Goal: Task Accomplishment & Management: Use online tool/utility

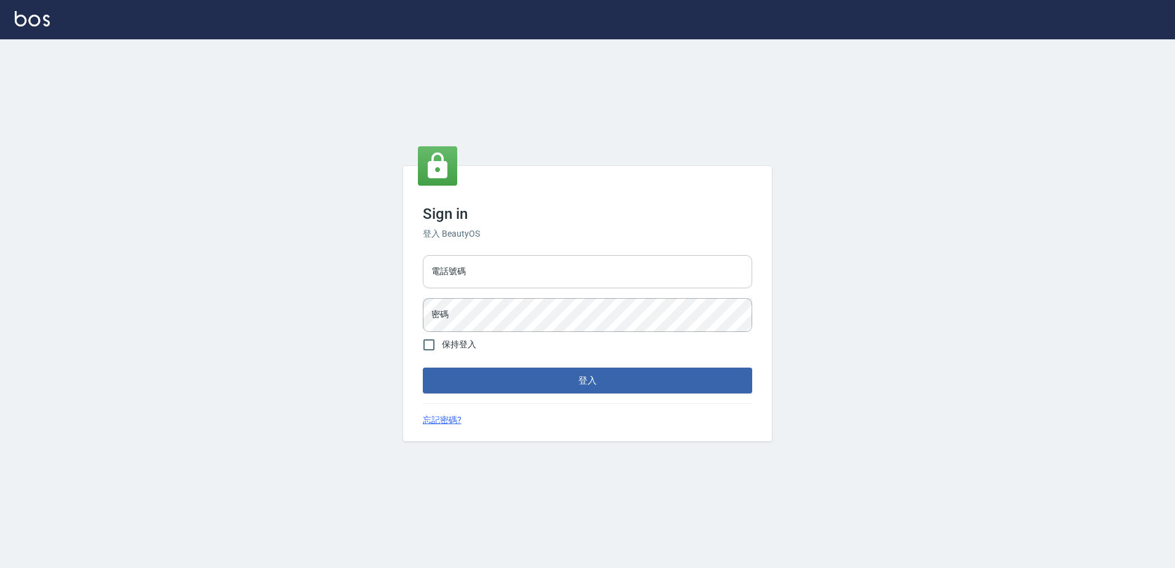
click at [503, 283] on input "電話號碼" at bounding box center [587, 271] width 329 height 33
type input "0426865599"
click at [423, 367] on button "登入" at bounding box center [587, 380] width 329 height 26
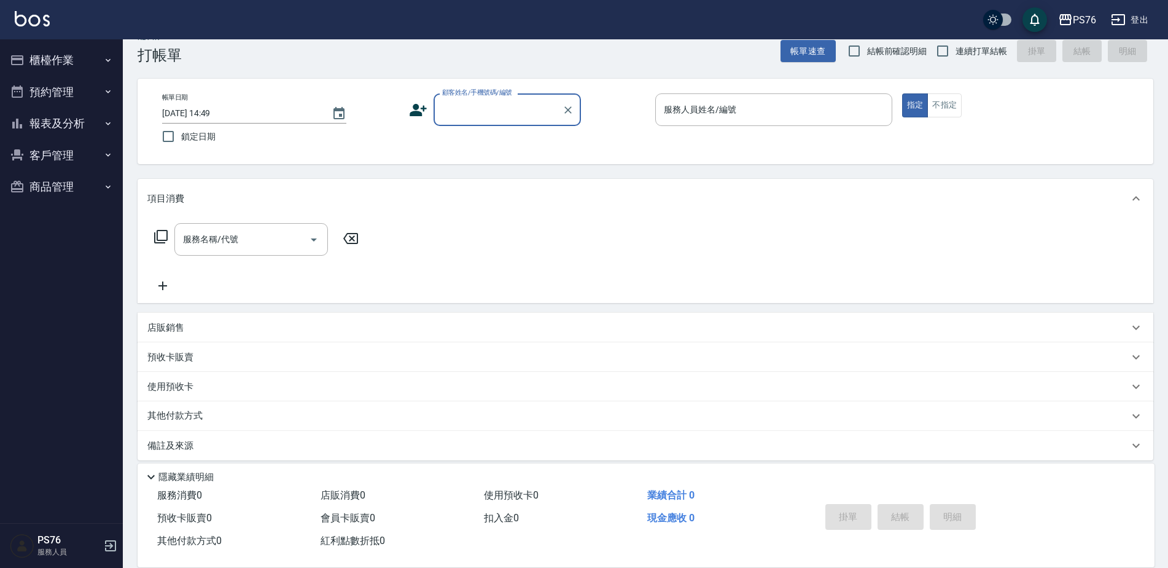
scroll to position [31, 0]
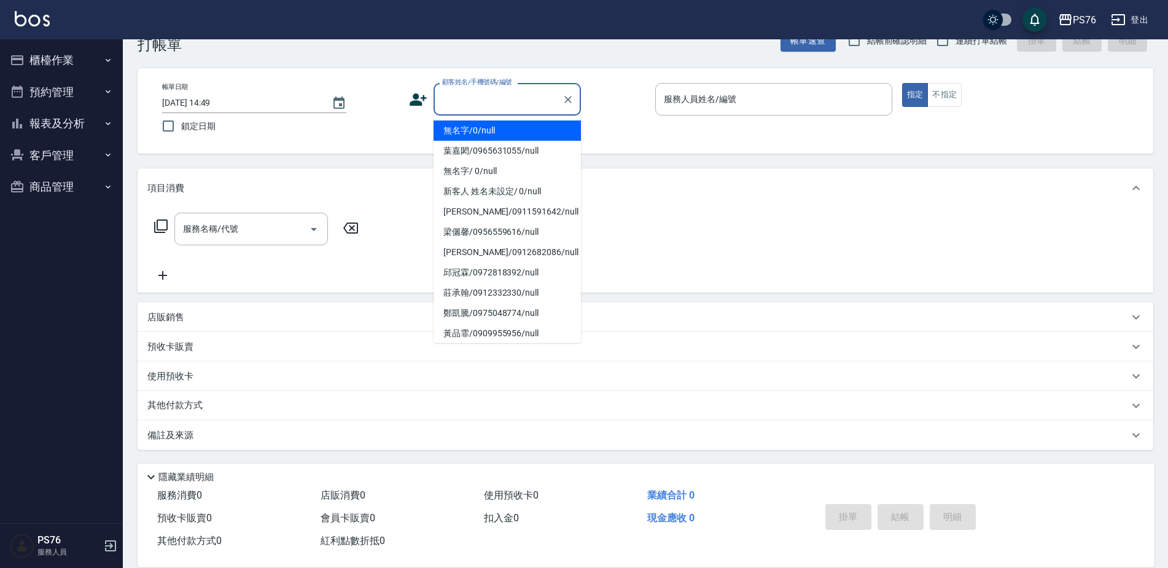
click at [491, 93] on input "顧客姓名/手機號碼/編號" at bounding box center [498, 99] width 118 height 22
type input "無名字/0/null"
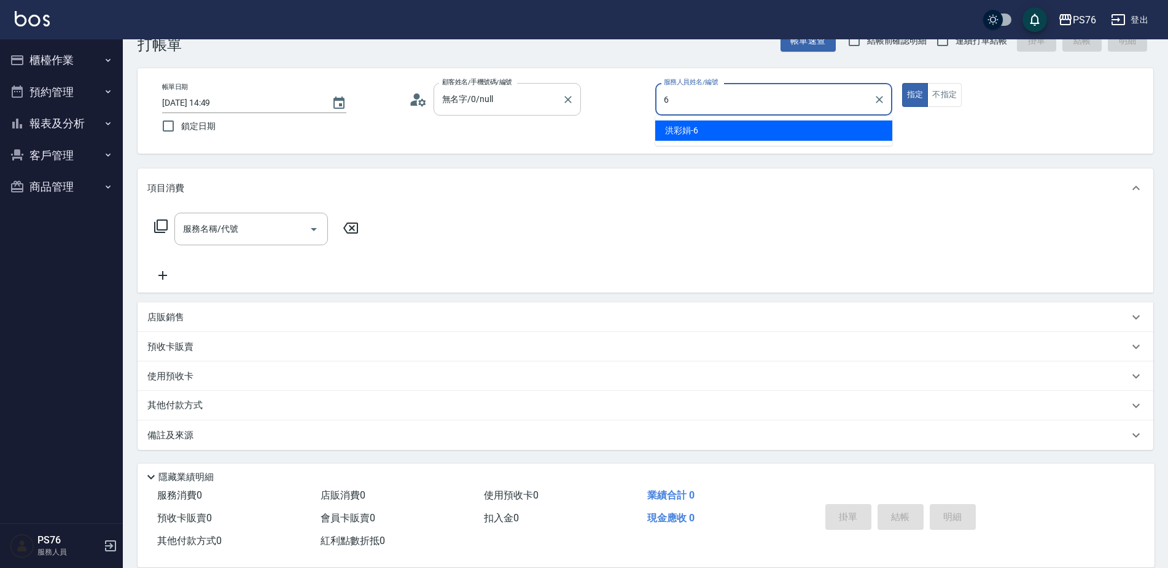
type input "洪彩娟-6"
type button "true"
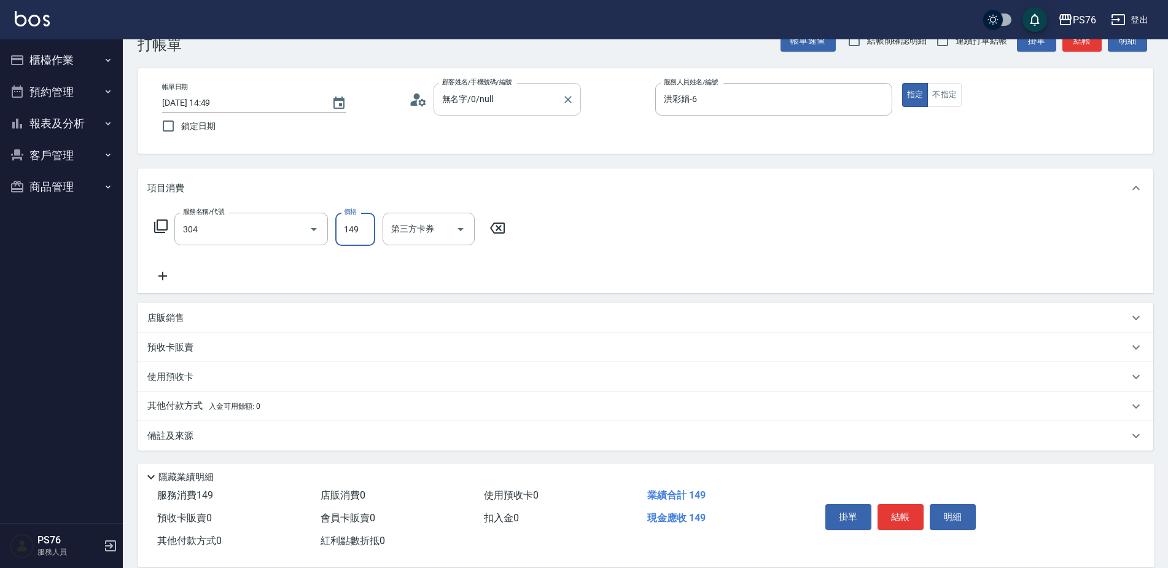
type input "剪髮(304)"
type input "50"
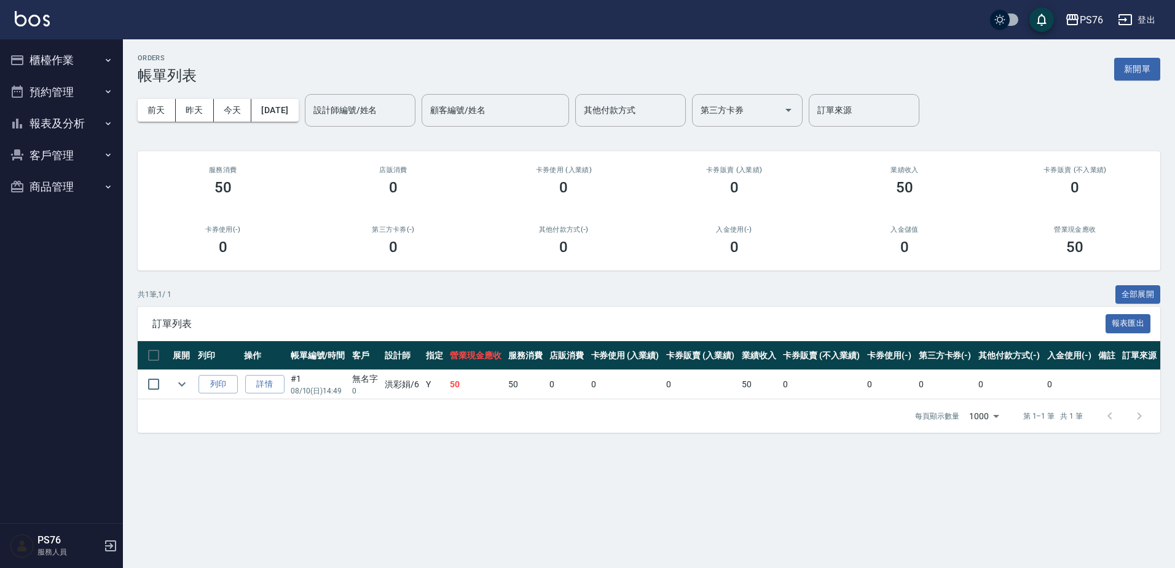
click at [53, 66] on button "櫃檯作業" at bounding box center [61, 60] width 113 height 32
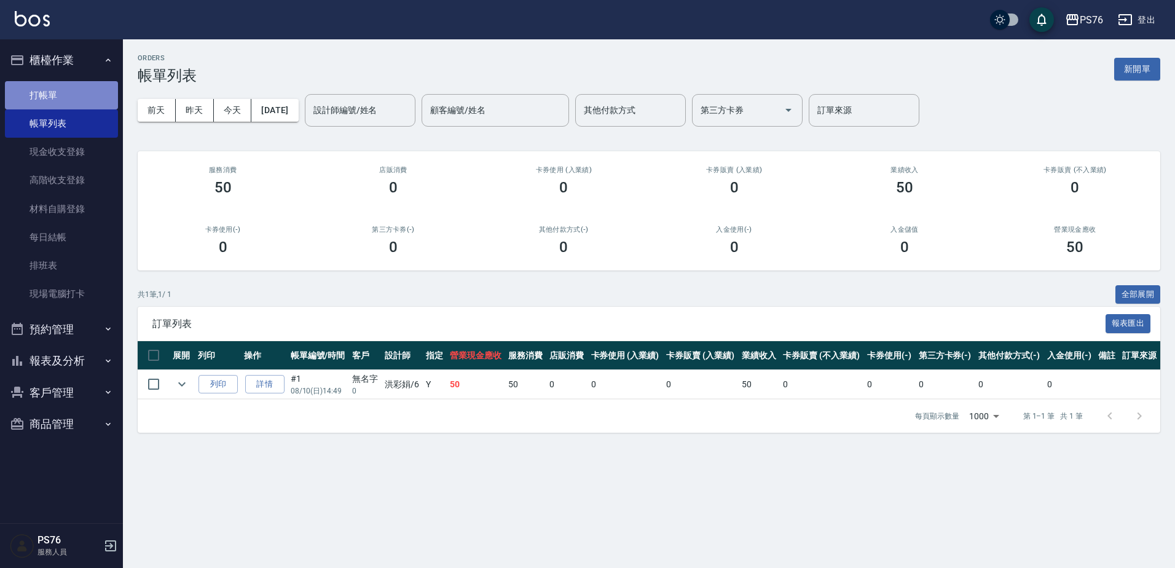
click at [52, 101] on link "打帳單" at bounding box center [61, 95] width 113 height 28
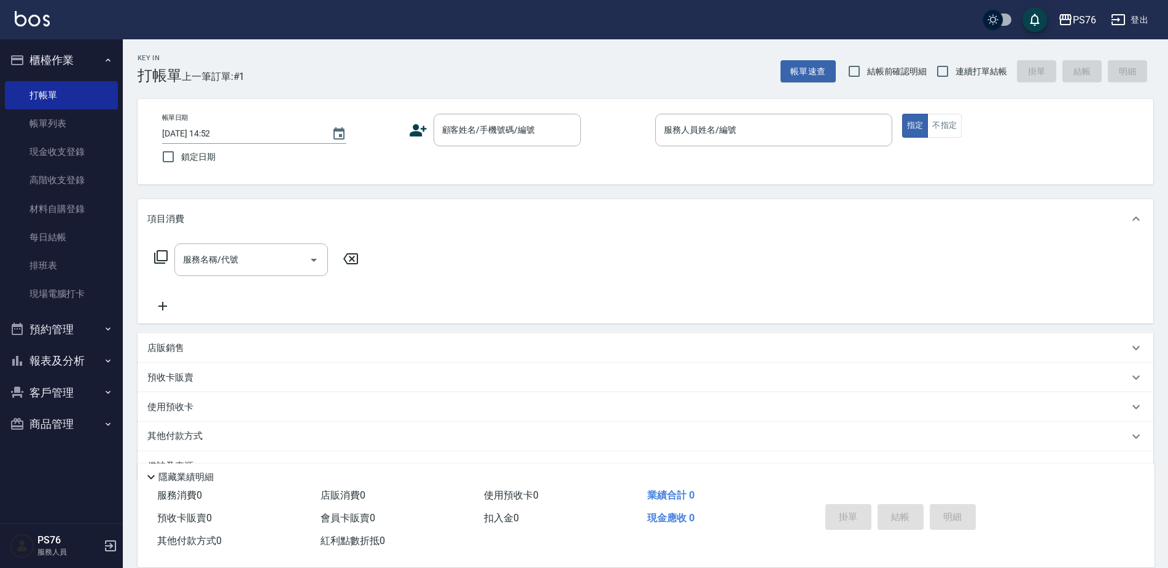
click at [964, 71] on span "連續打單結帳" at bounding box center [982, 71] width 52 height 13
click at [956, 71] on input "連續打單結帳" at bounding box center [943, 71] width 26 height 26
checkbox input "true"
click at [531, 120] on input "顧客姓名/手機號碼/編號" at bounding box center [498, 130] width 118 height 22
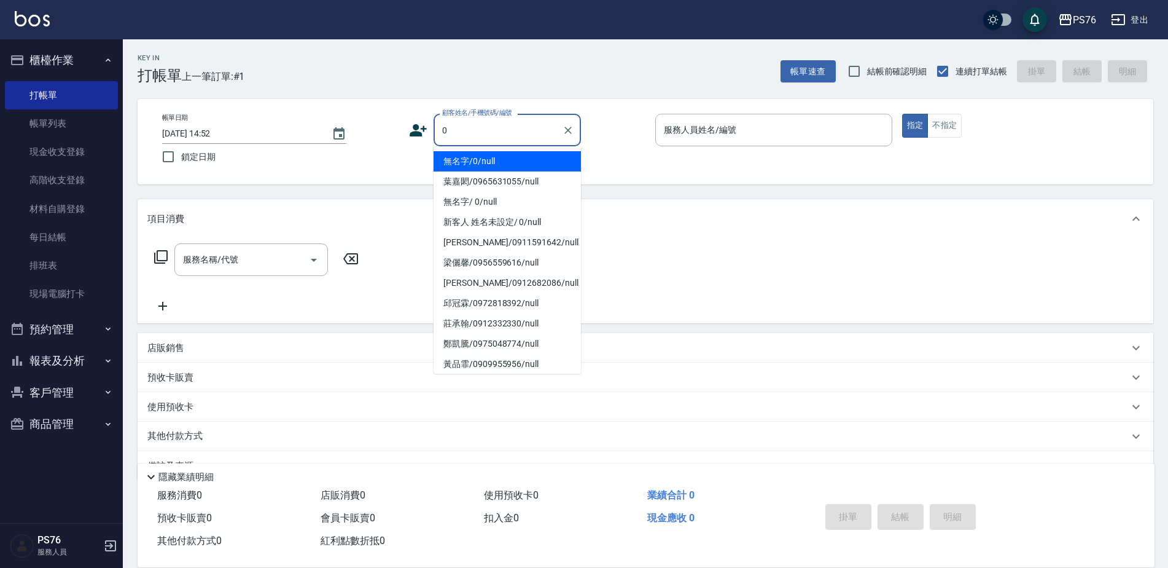
type input "無名字/0/null"
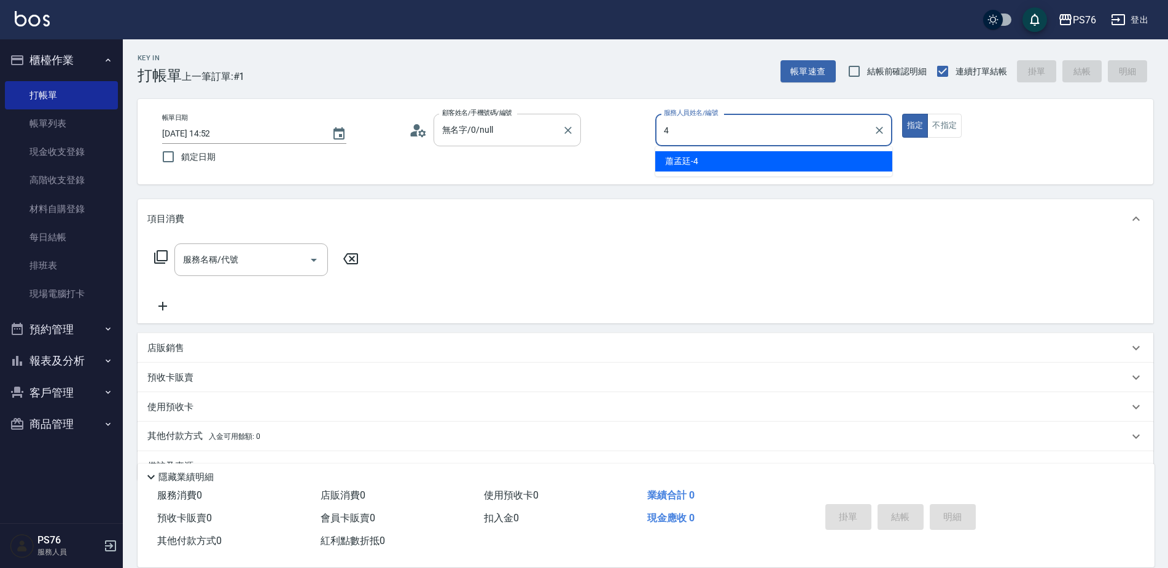
type input "[PERSON_NAME]-4"
type button "true"
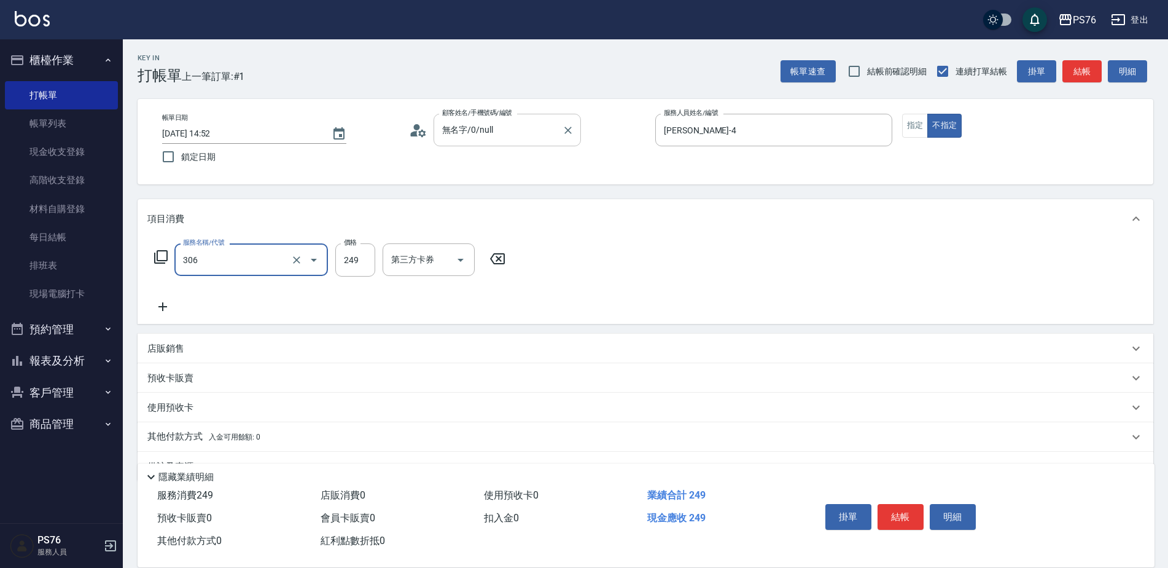
type input "剪髮(306)"
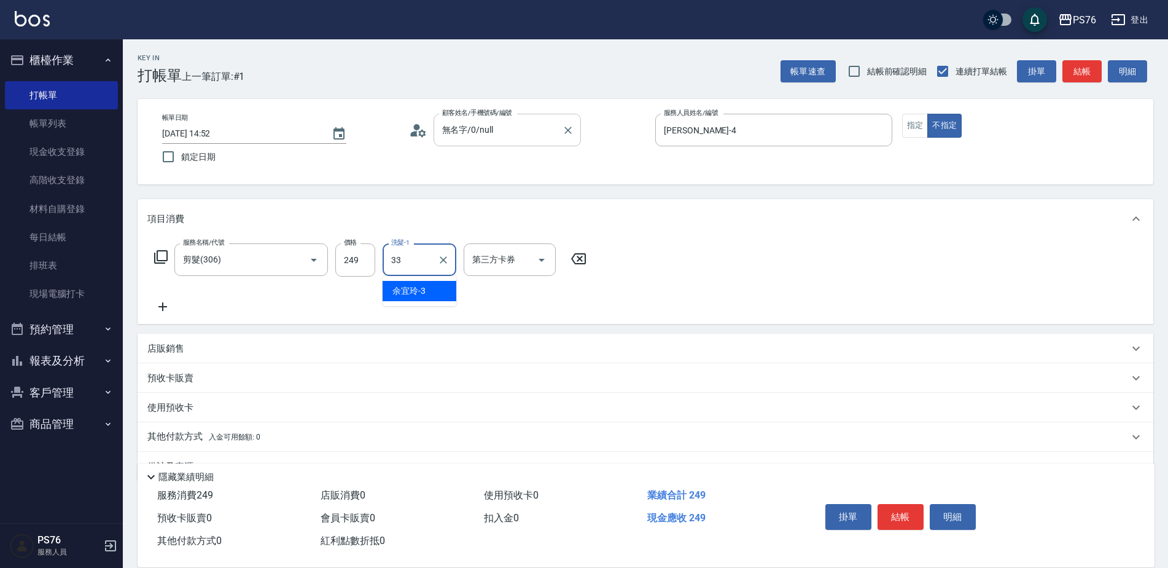
type input "[PERSON_NAME]33"
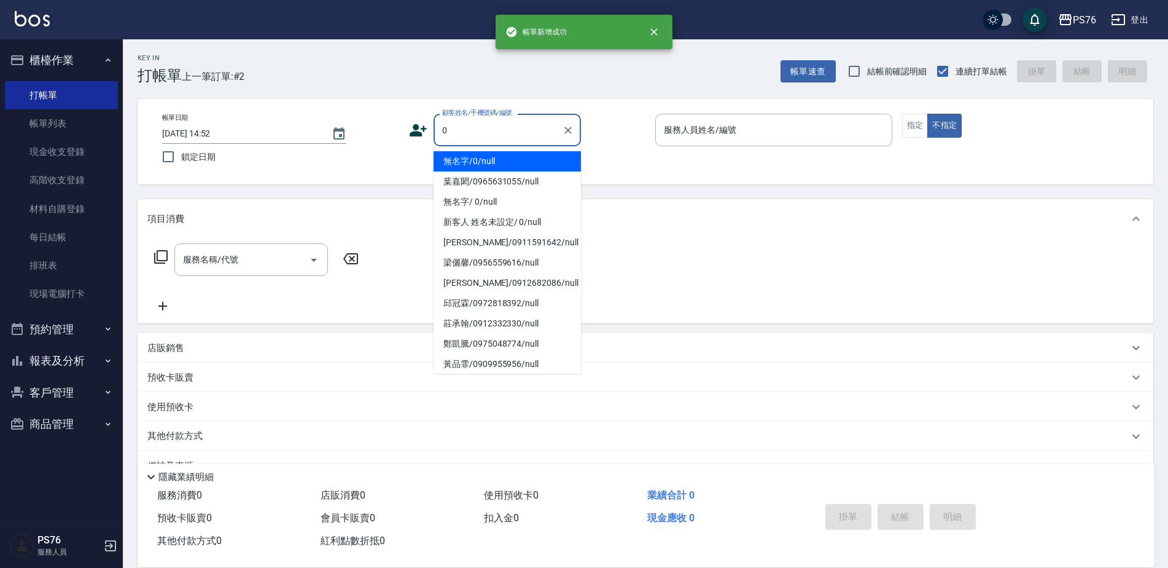
type input "無名字/0/null"
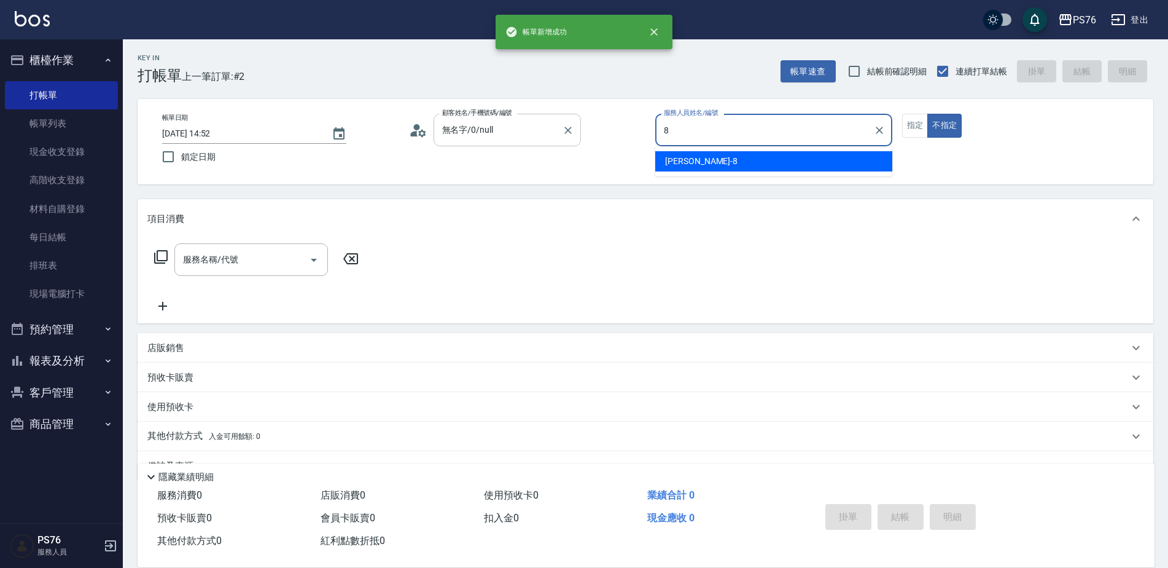
type input "[PERSON_NAME]-8"
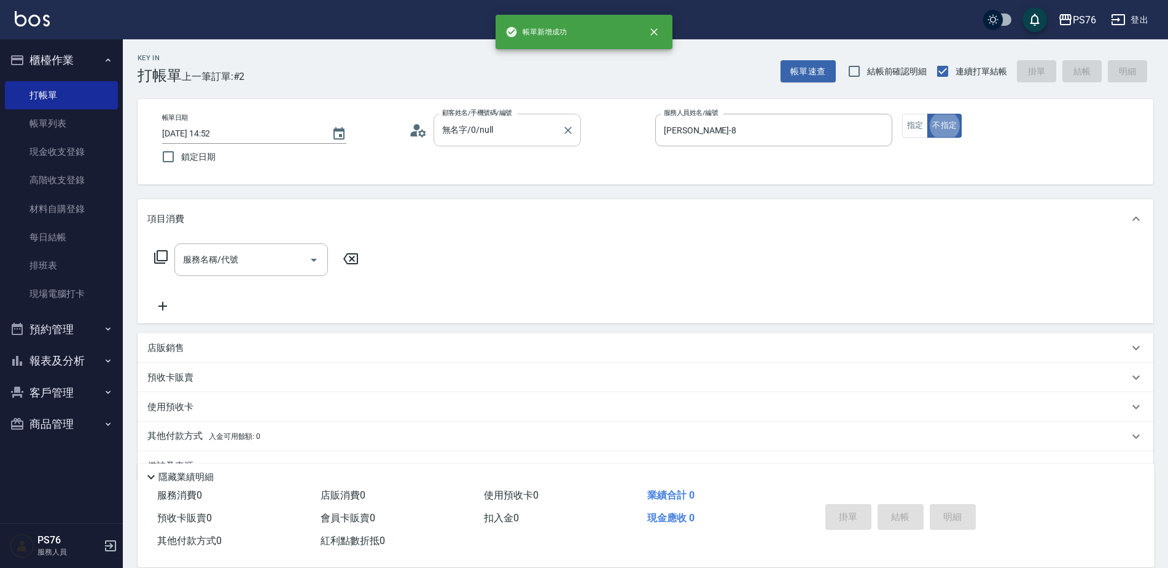
type button "false"
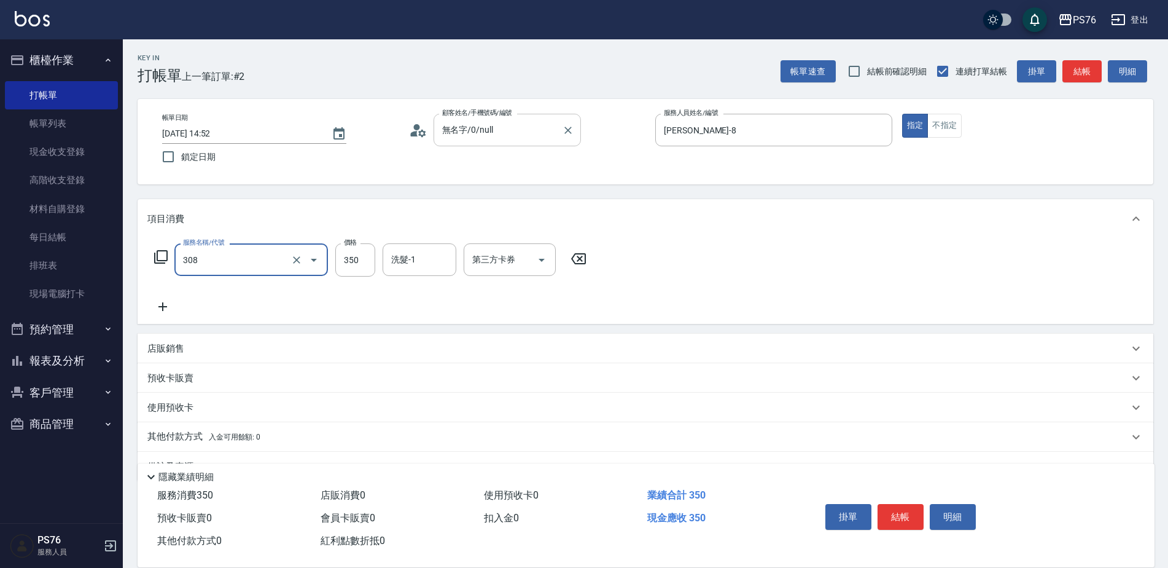
type input "洗+剪(308)"
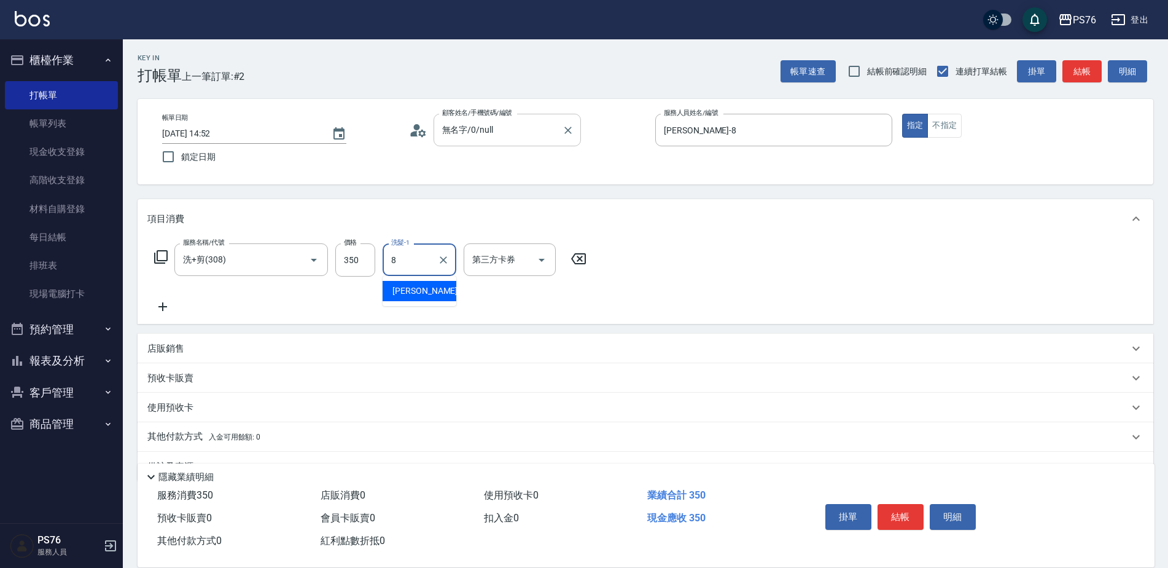
type input "[PERSON_NAME]-8"
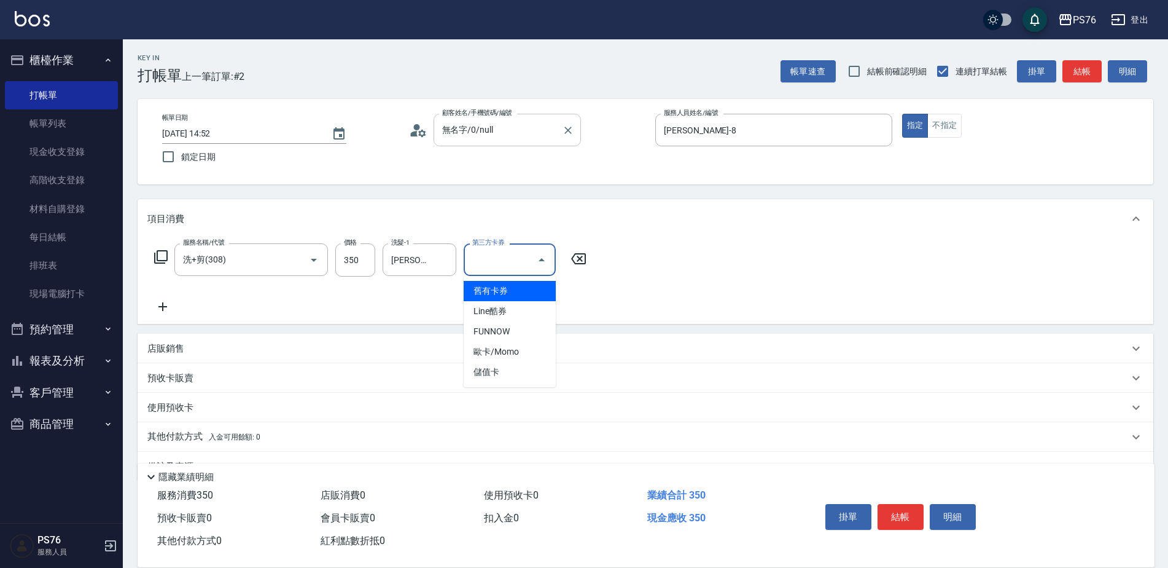
type input "儲值卡"
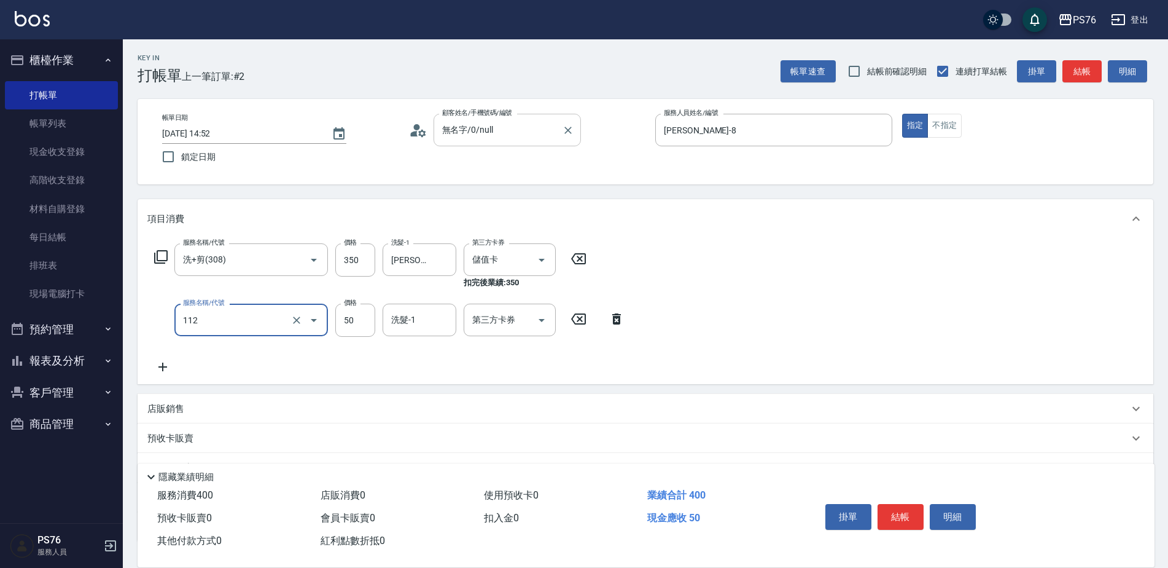
type input "精油50(112)"
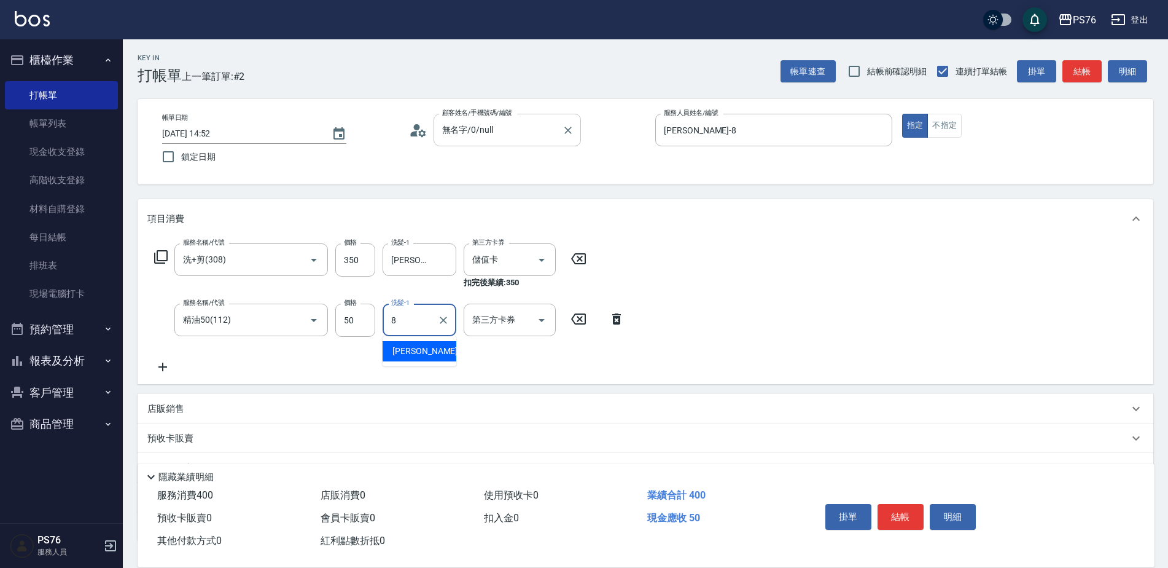
type input "[PERSON_NAME]-8"
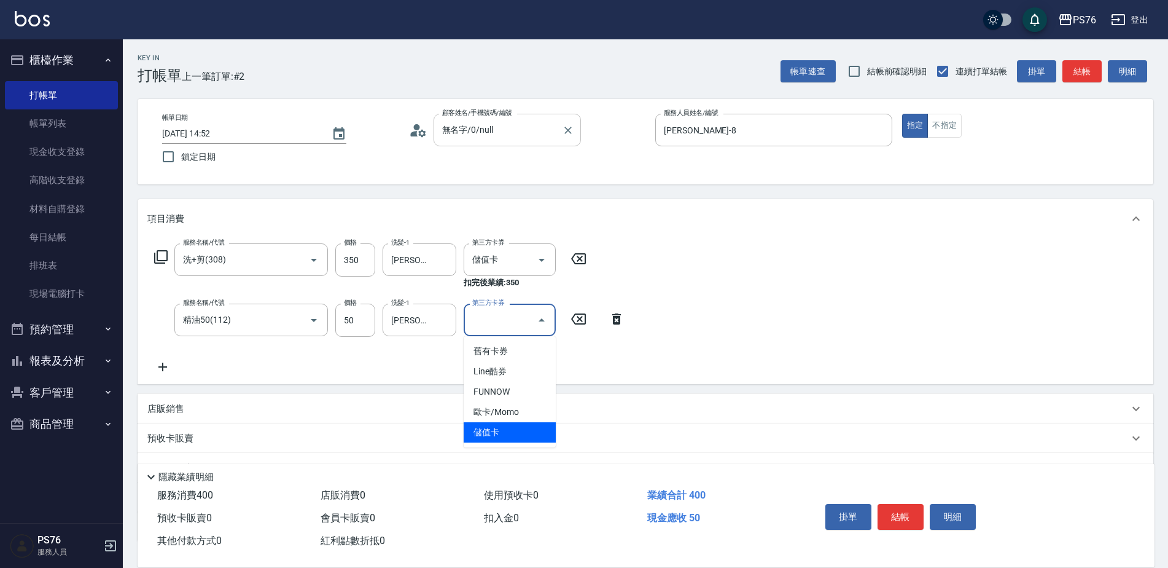
type input "儲值卡"
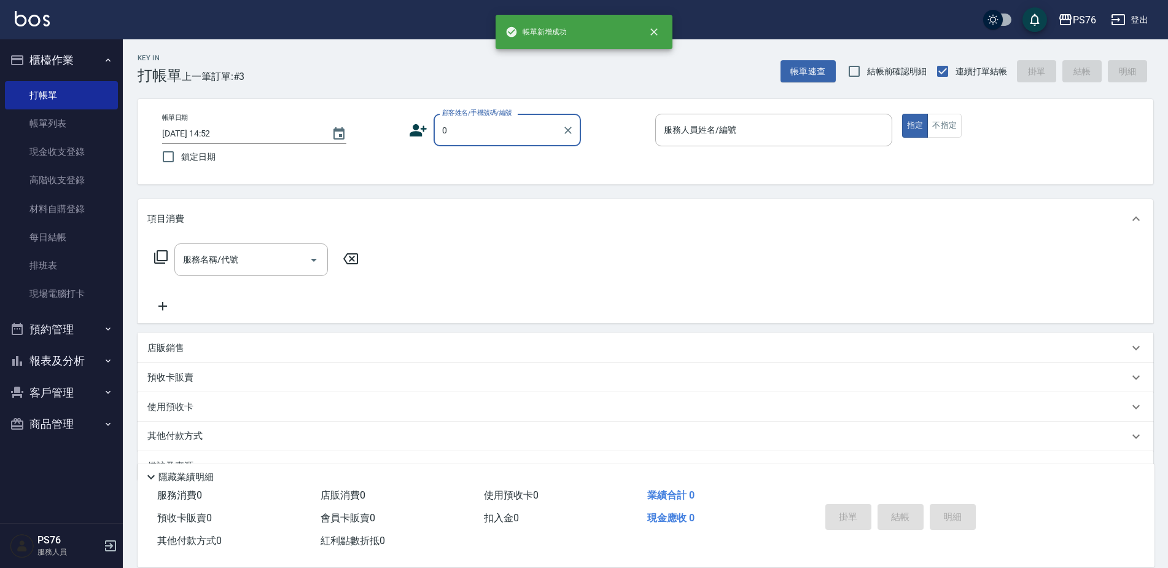
type input "無名字/0/null"
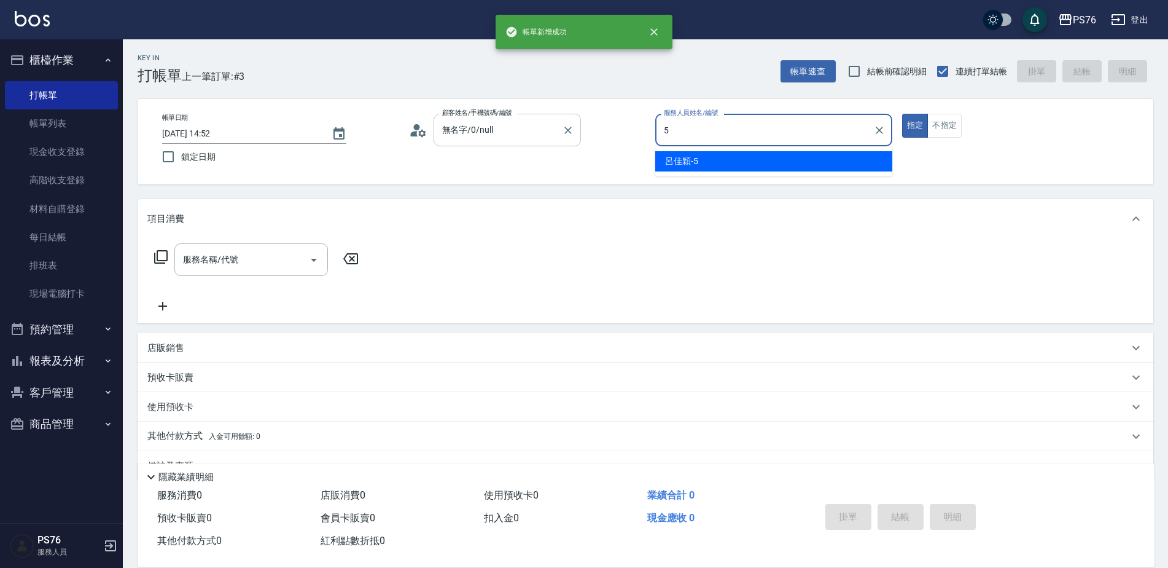
type input "[PERSON_NAME]-5"
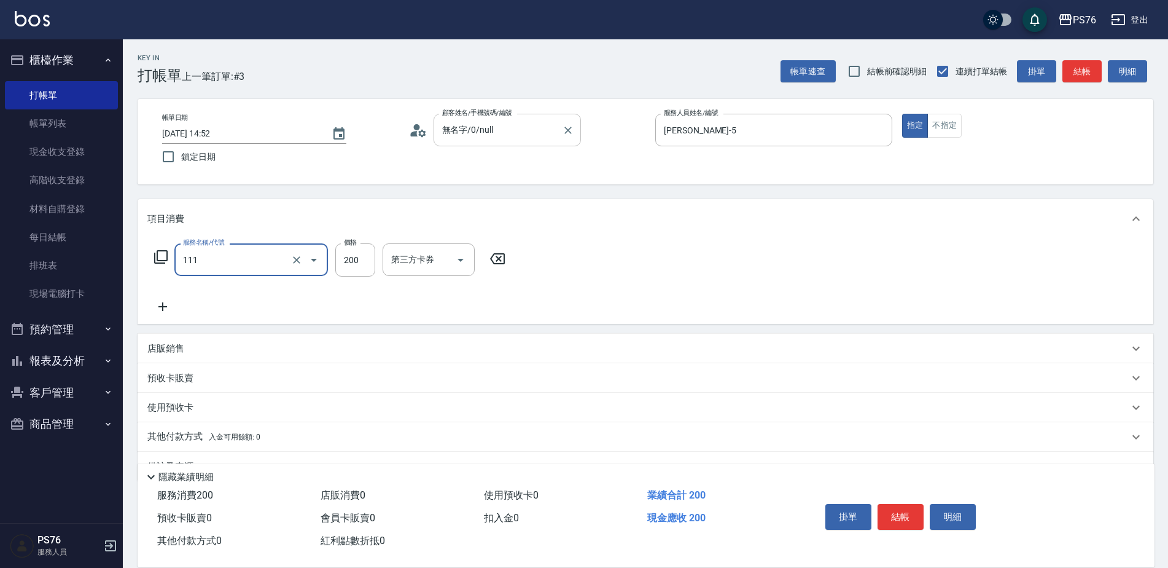
type input "200(111)"
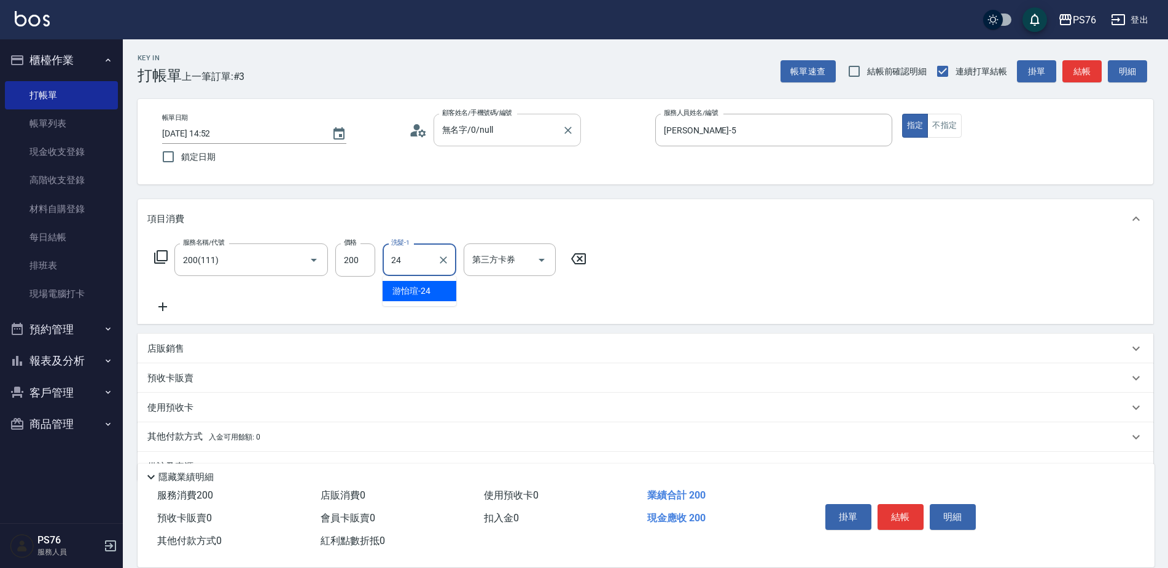
type input "游怡瑄-24"
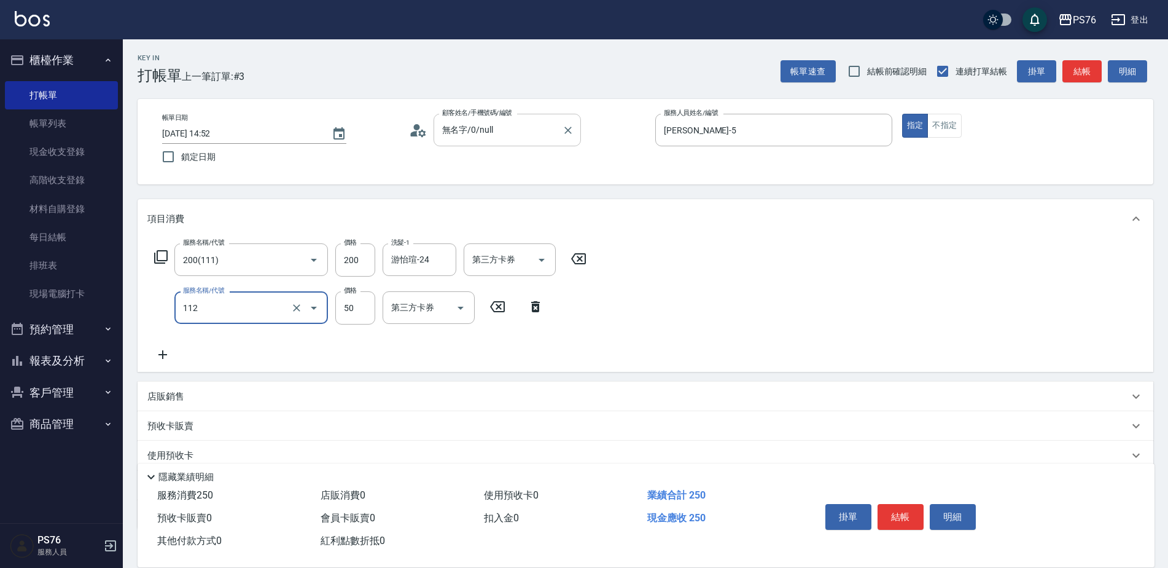
type input "精油50(112)"
type input "游怡瑄-24"
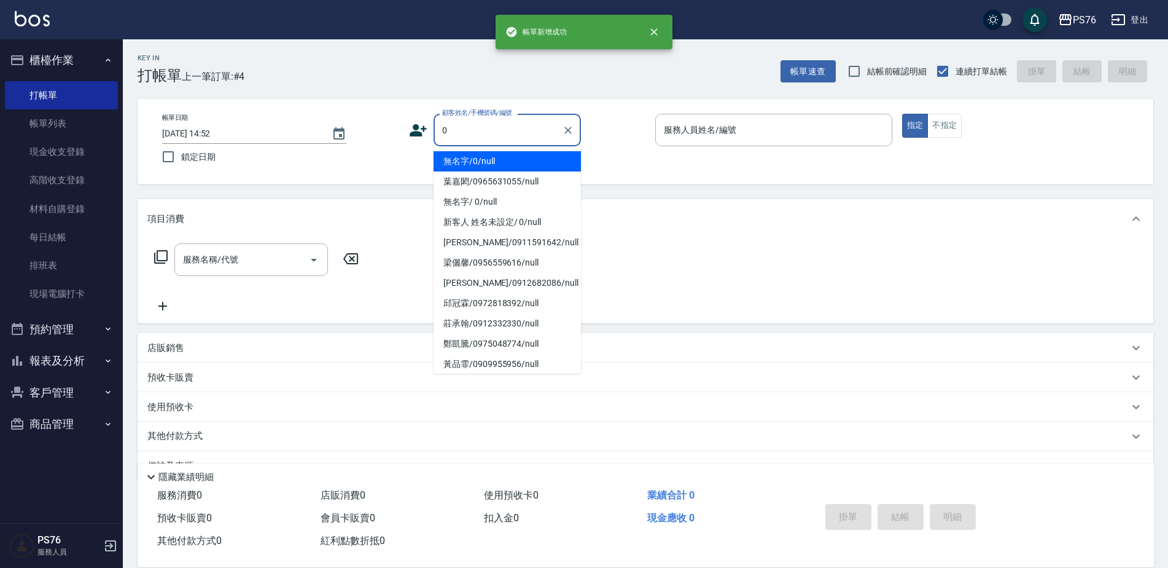
type input "無名字/0/null"
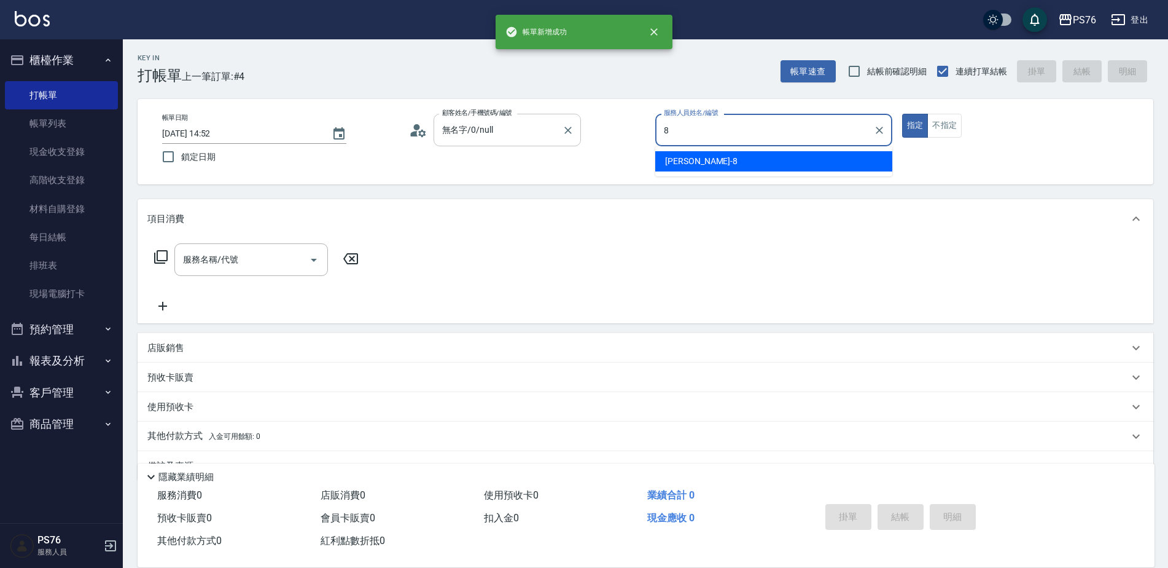
type input "[PERSON_NAME]-8"
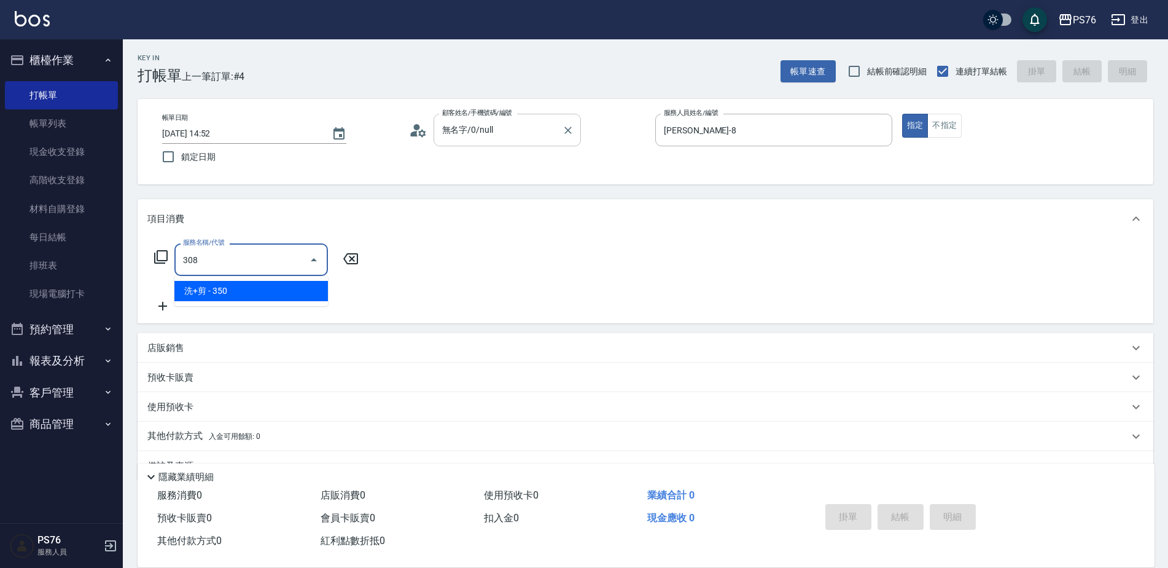
type input "洗+剪(308)"
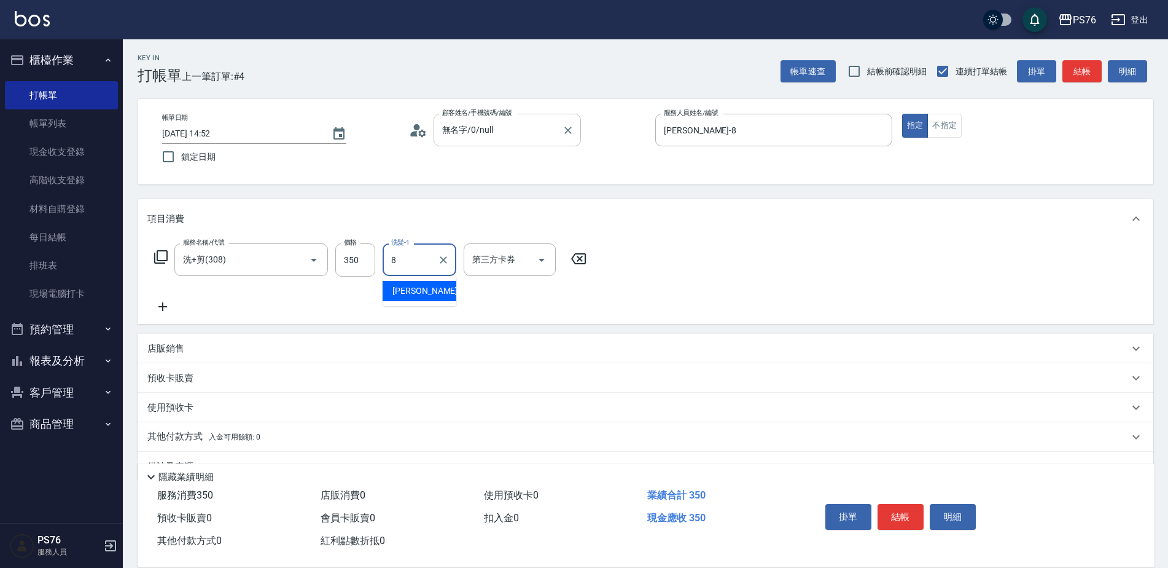
type input "[PERSON_NAME]-8"
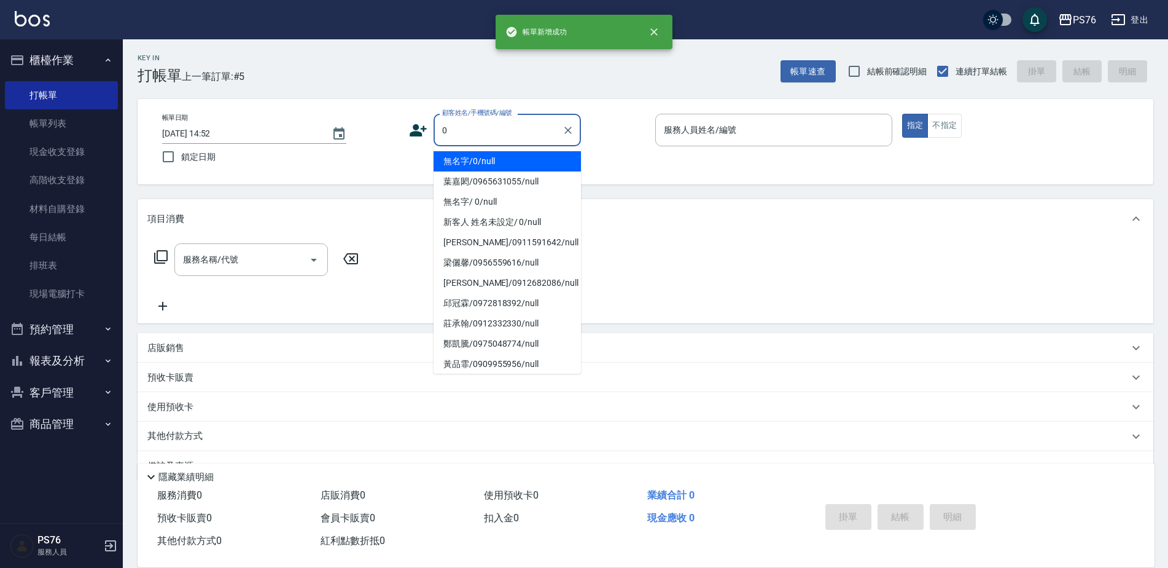
type input "無名字/0/null"
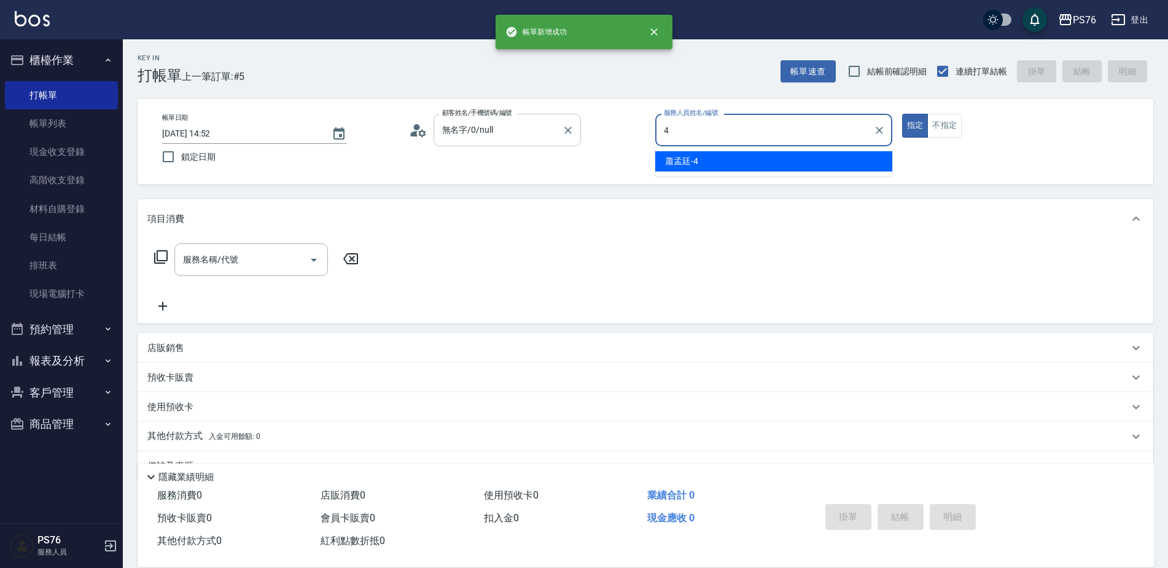
type input "[PERSON_NAME]-4"
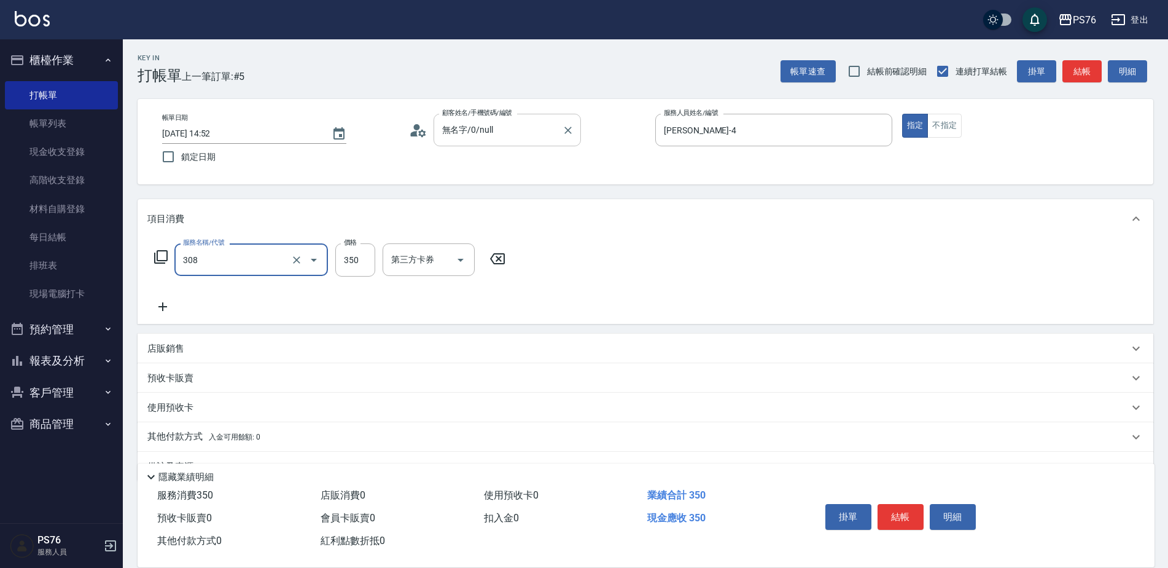
type input "洗+剪(308)"
type input "[PERSON_NAME]-4"
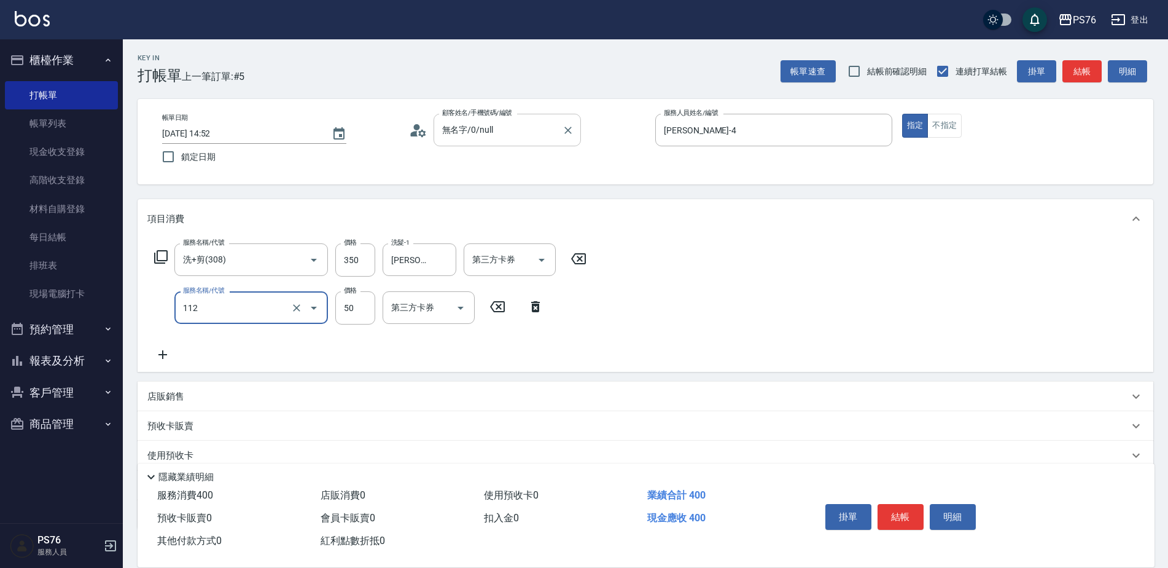
type input "精油50(112)"
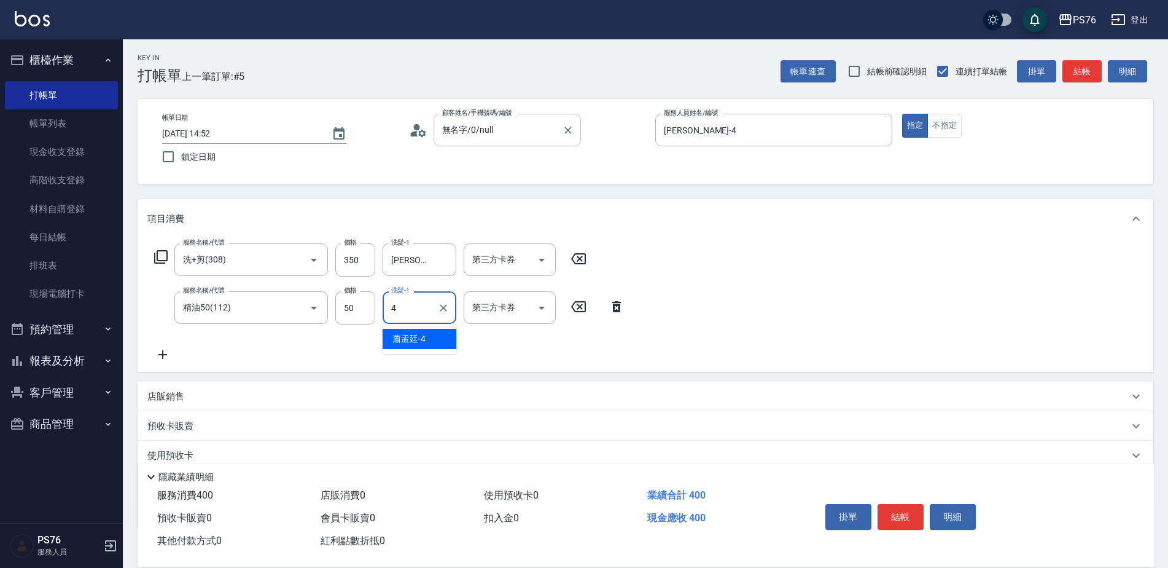
type input "[PERSON_NAME]-4"
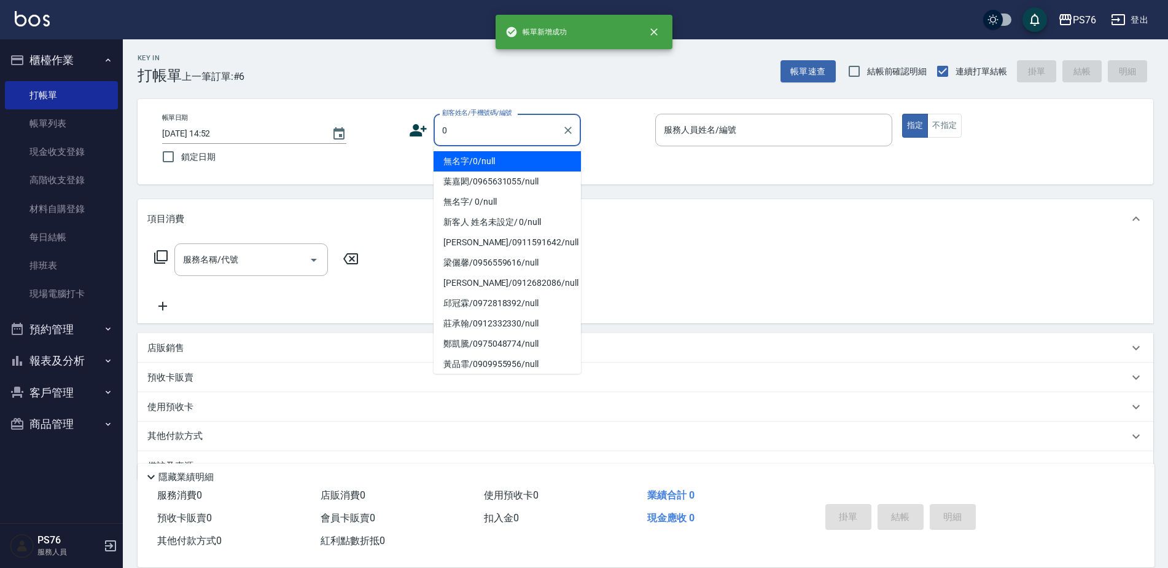
type input "無名字/0/null"
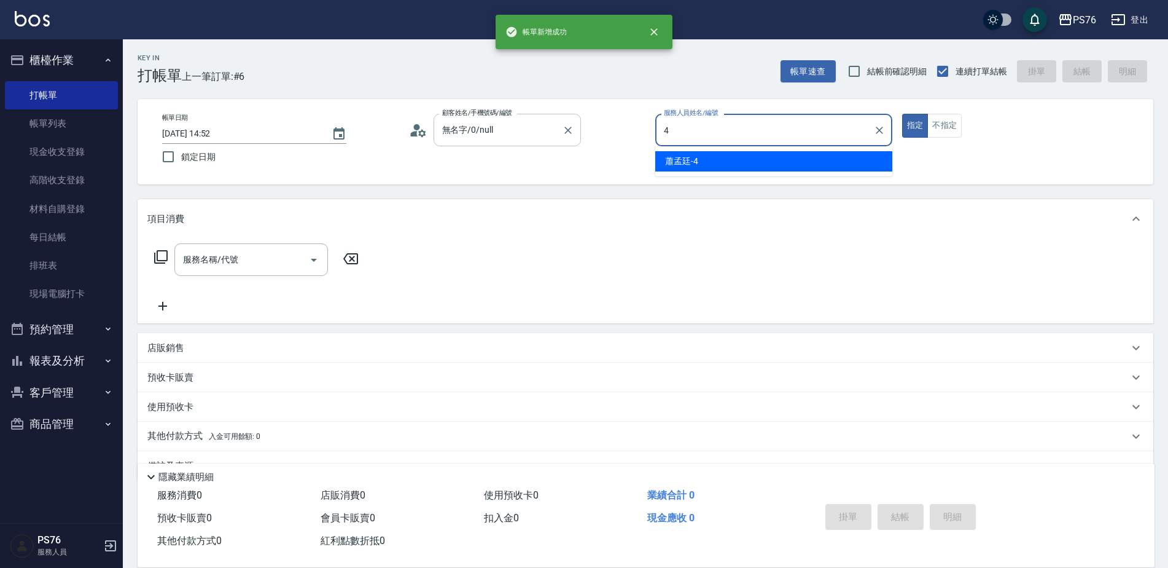
type input "[PERSON_NAME]-4"
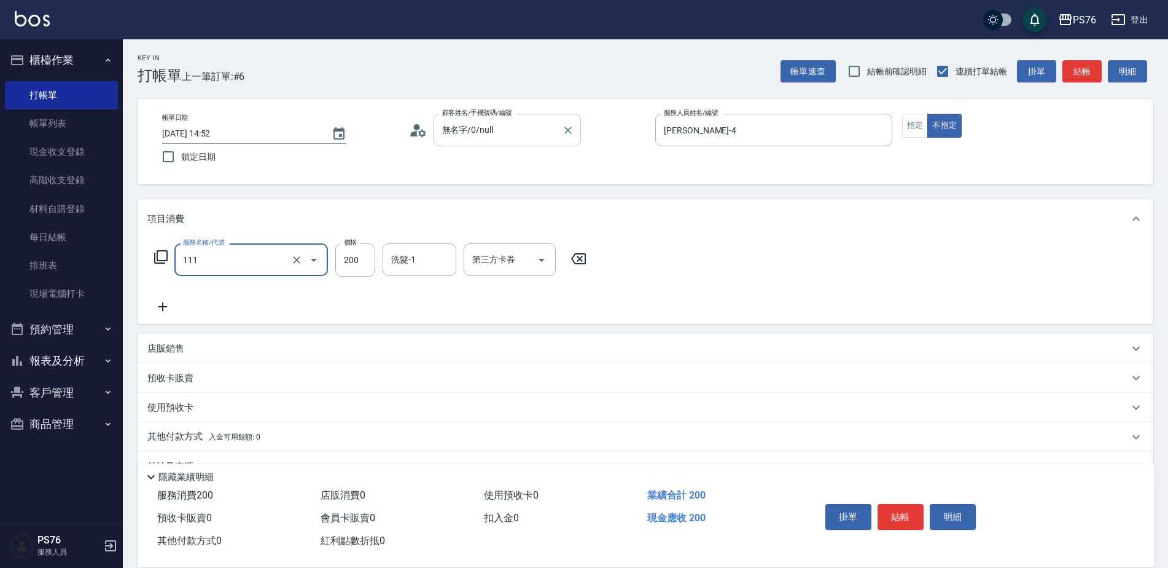
type input "200(111)"
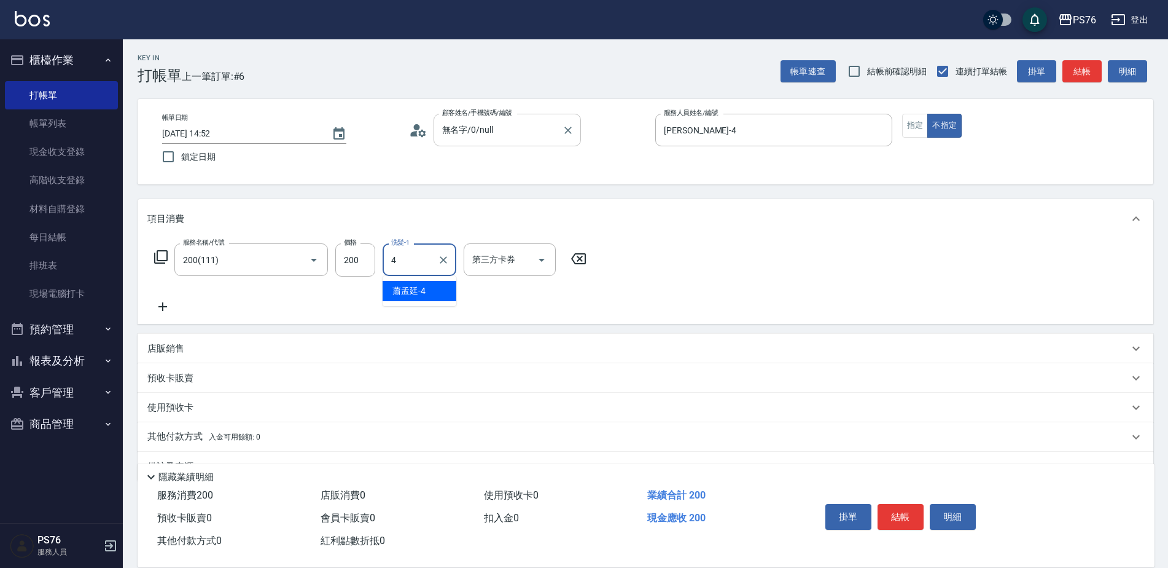
type input "[PERSON_NAME]-4"
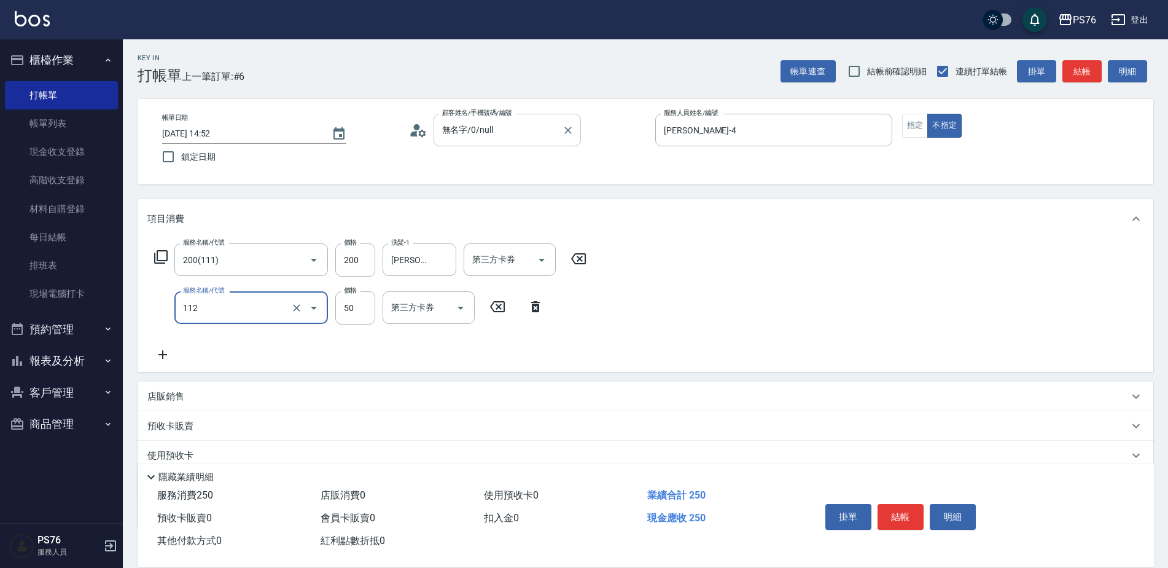
type input "精油50(112)"
type input "[PERSON_NAME]-4"
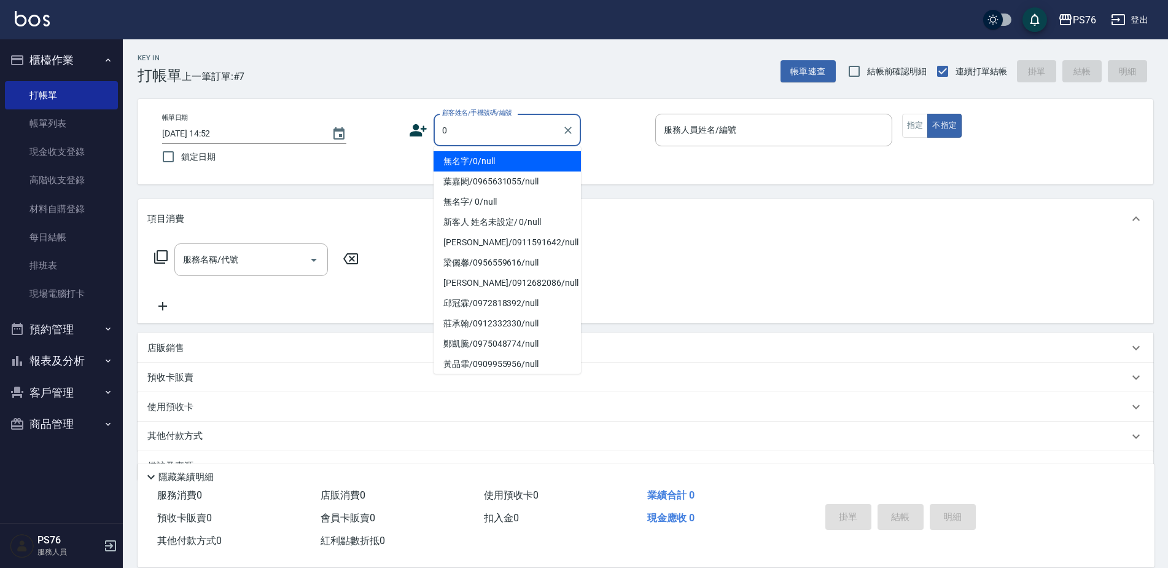
type input "無名字/0/null"
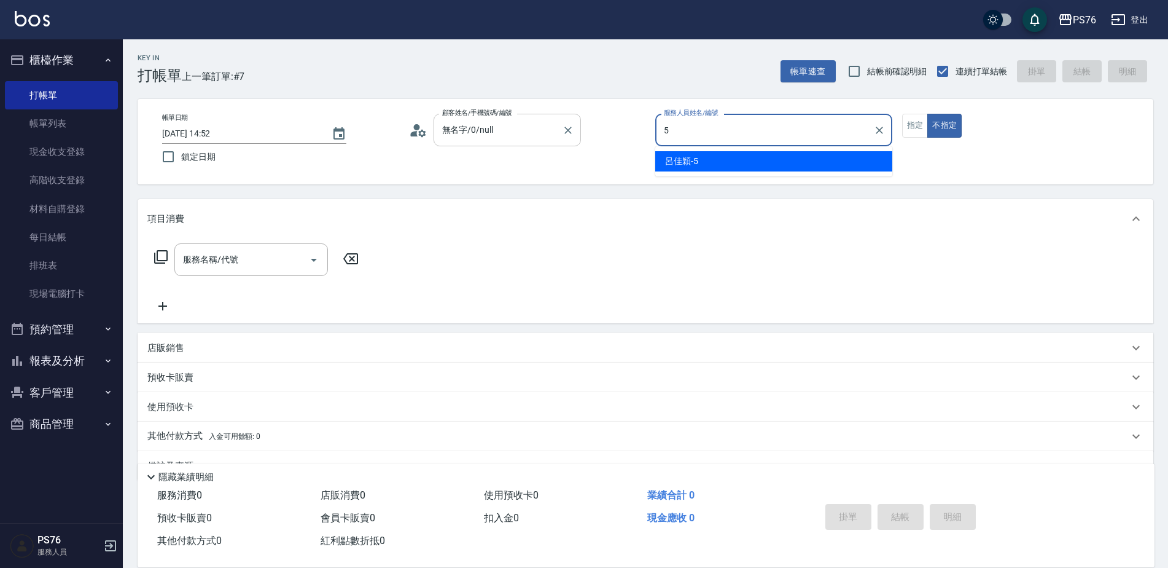
type input "[PERSON_NAME]-5"
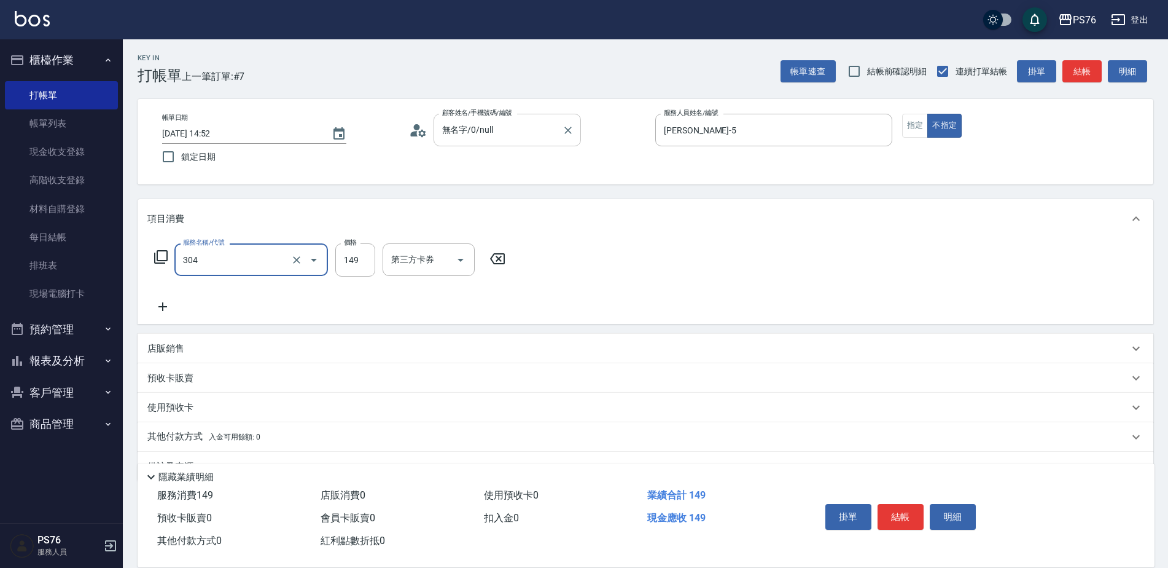
type input "剪髮(304)"
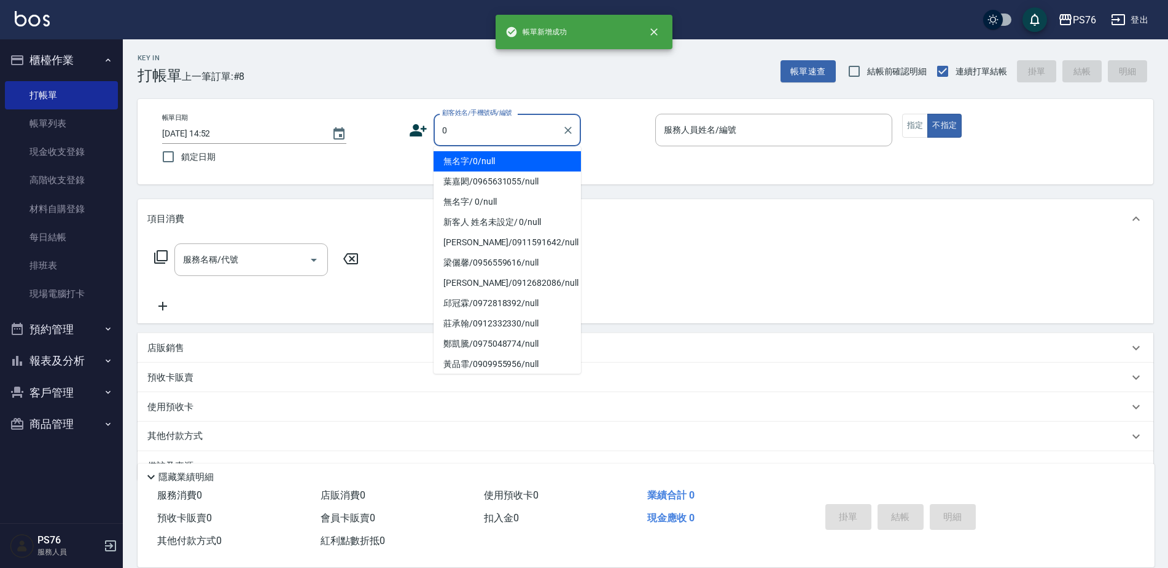
type input "無名字/0/null"
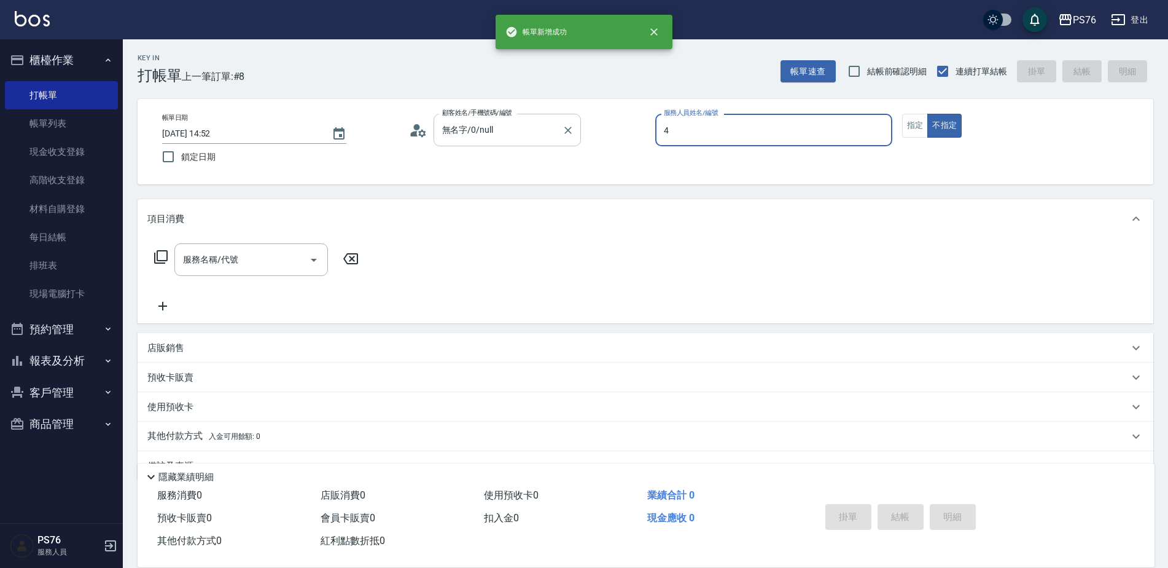
type input "[PERSON_NAME]-4"
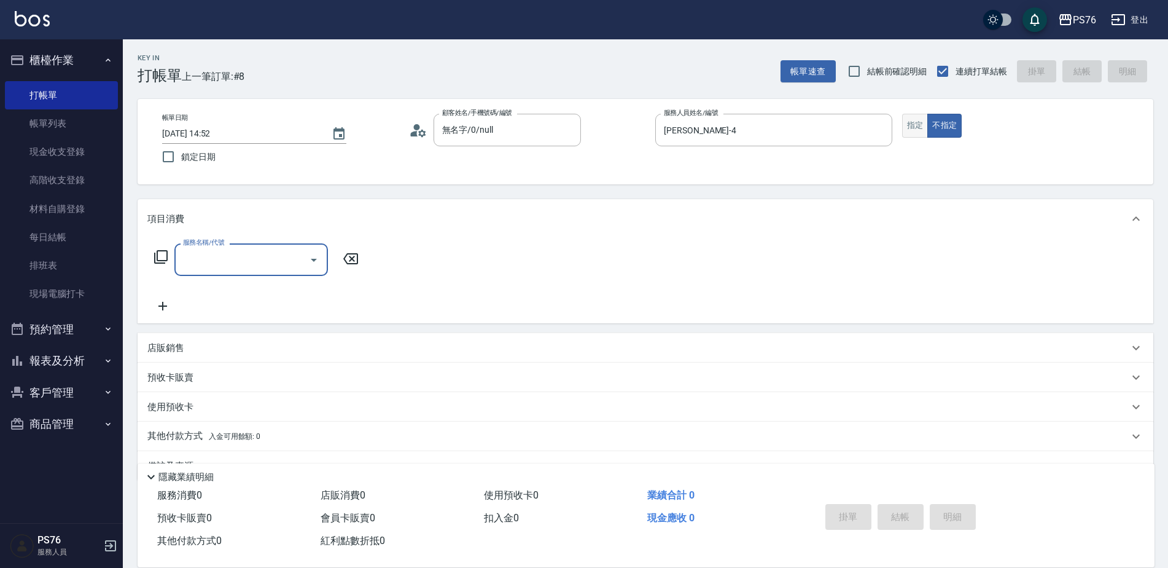
click at [914, 131] on button "指定" at bounding box center [915, 126] width 26 height 24
click at [295, 236] on div "項目消費" at bounding box center [646, 218] width 1016 height 39
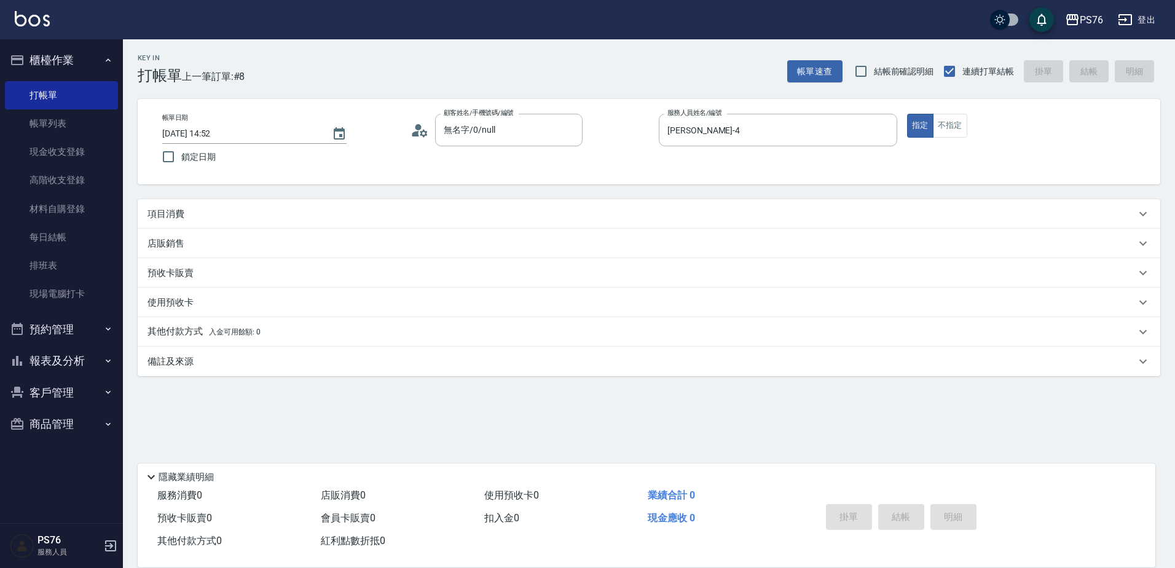
click at [287, 252] on div "店販銷售" at bounding box center [649, 243] width 1022 height 29
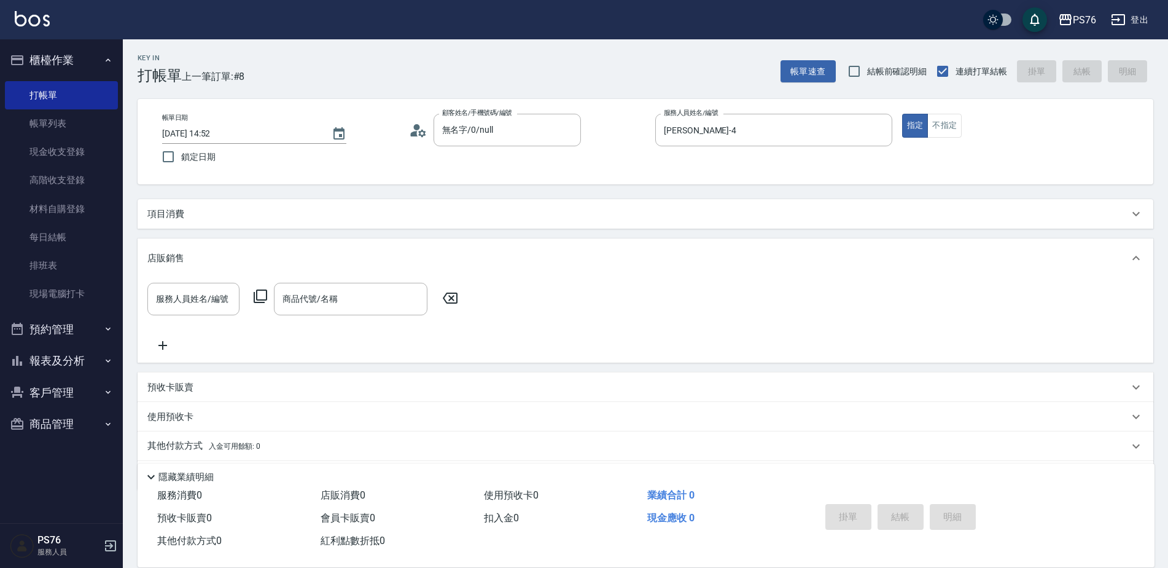
click at [246, 221] on div "項目消費" at bounding box center [646, 213] width 1016 height 29
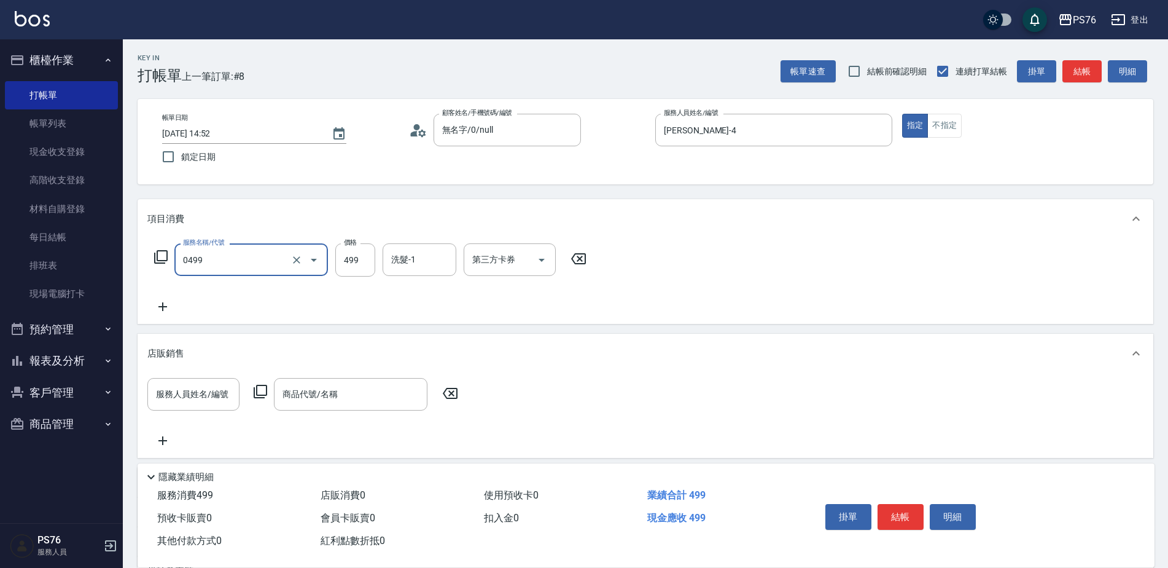
type input "[PERSON_NAME]499(0499)"
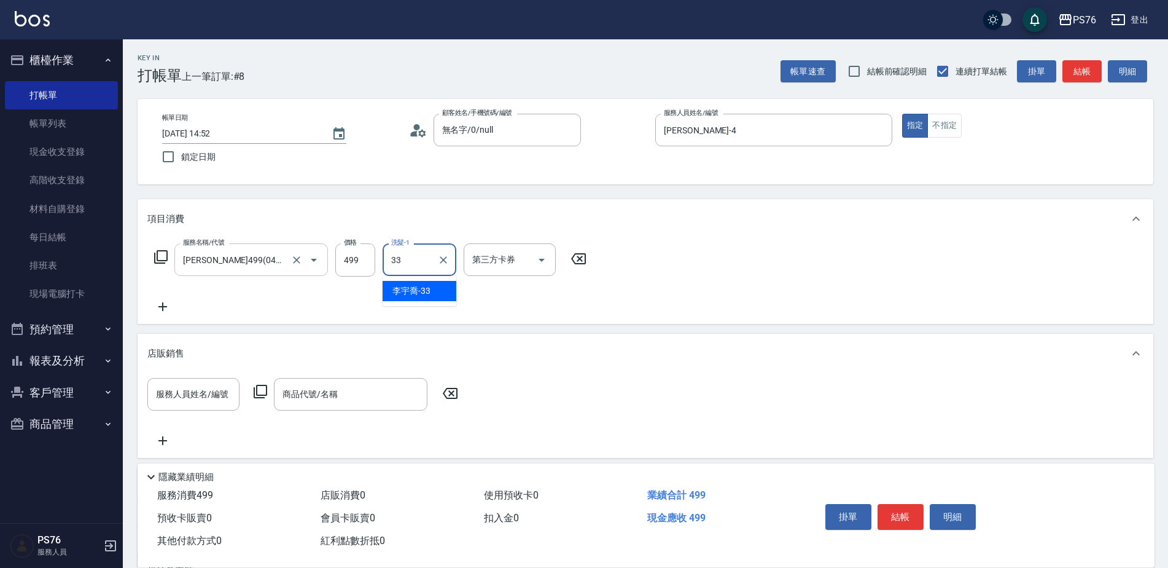
type input "[PERSON_NAME]33"
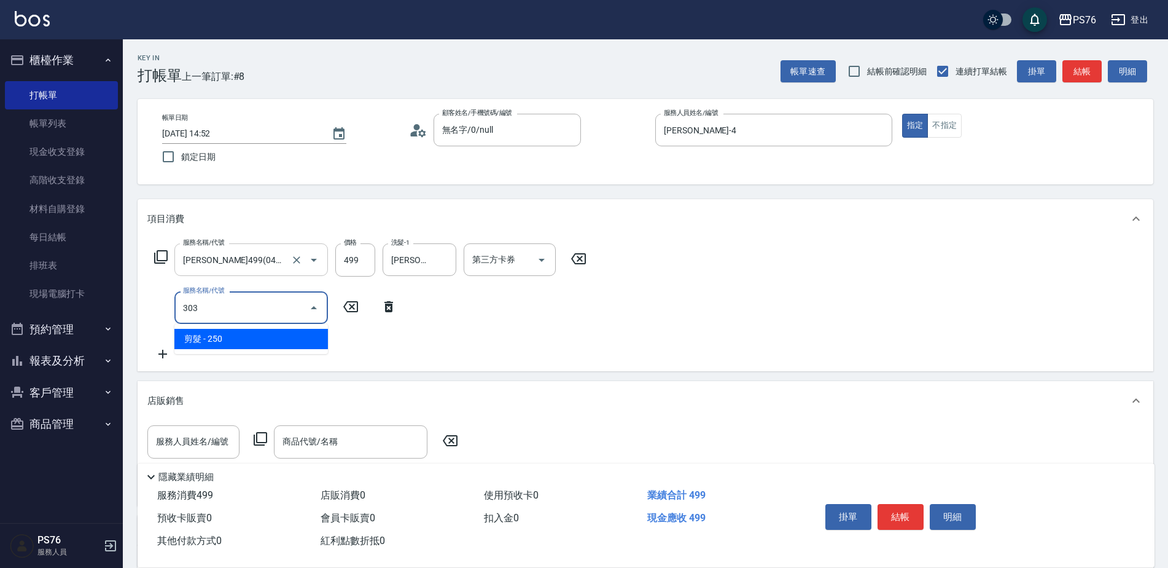
type input "剪髮(303)"
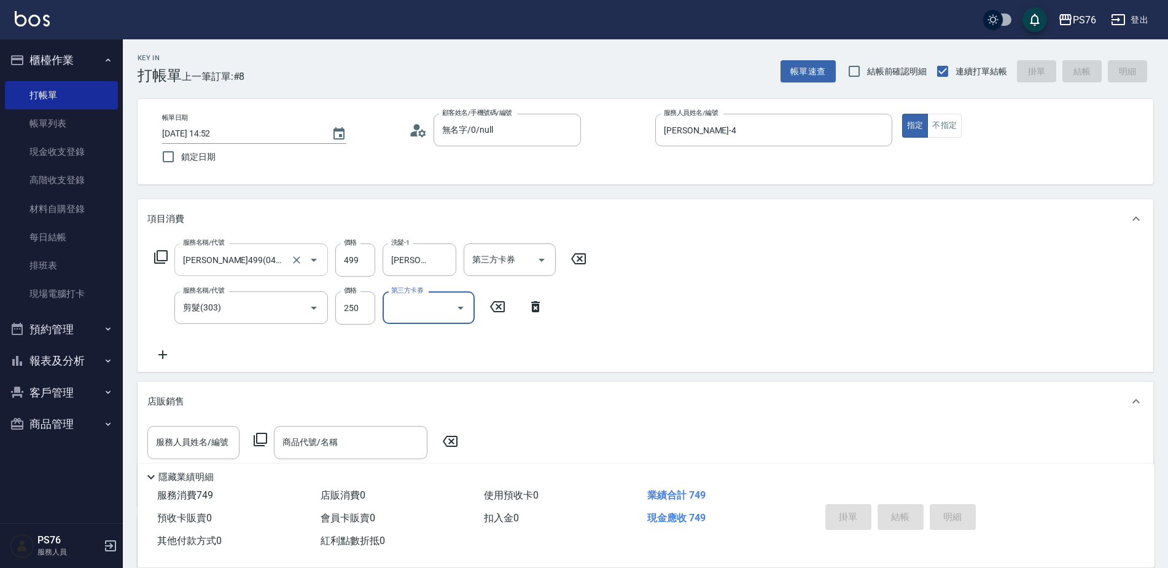
type input "[DATE] 14:53"
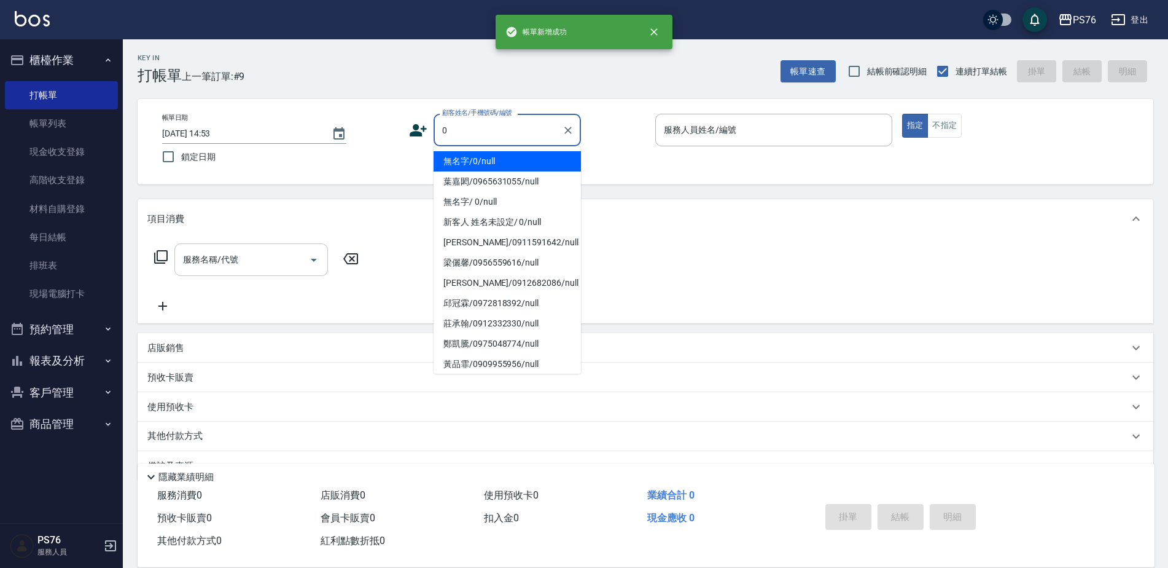
type input "無名字/0/null"
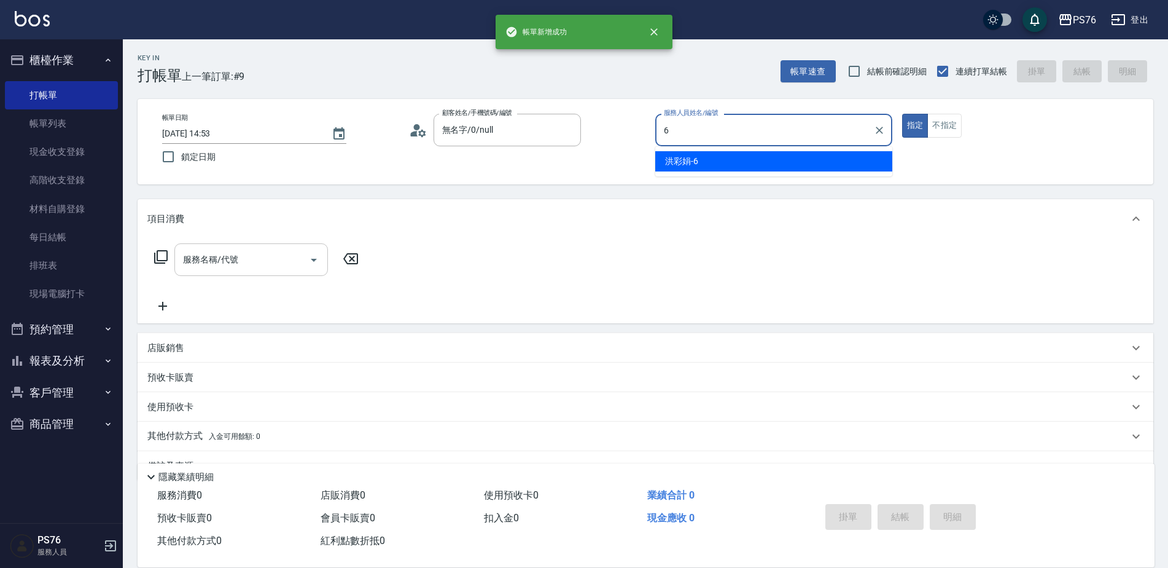
type input "洪彩娟-6"
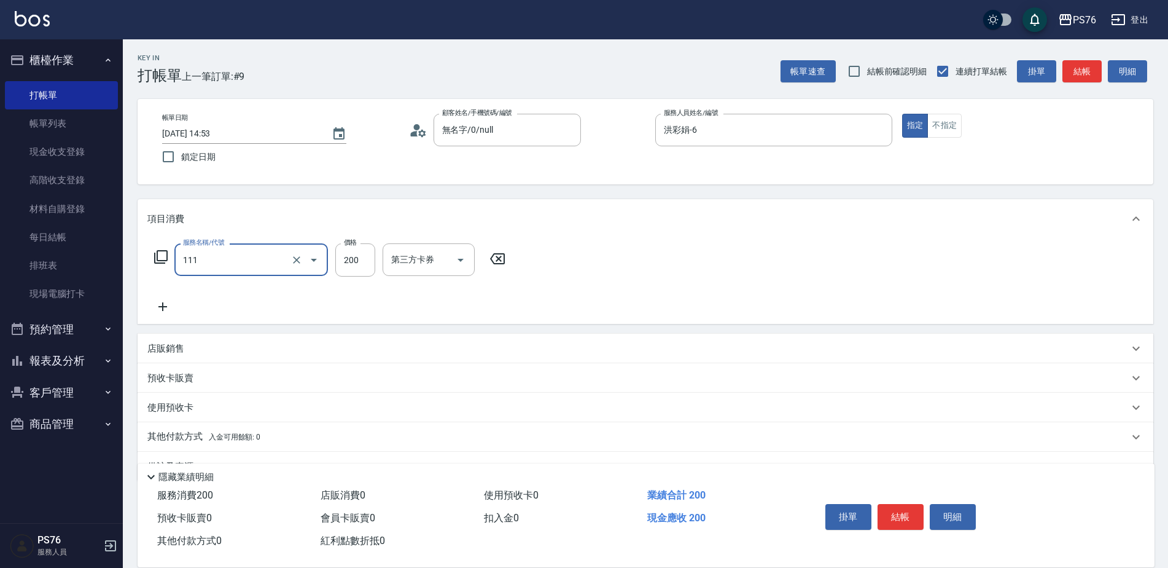
type input "200(111)"
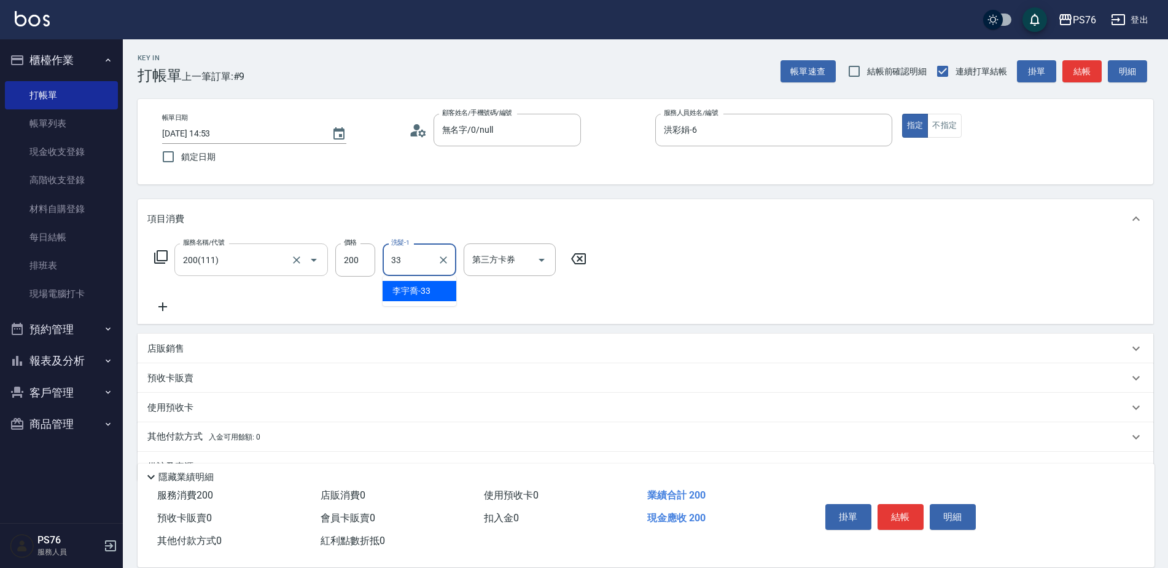
type input "[PERSON_NAME]33"
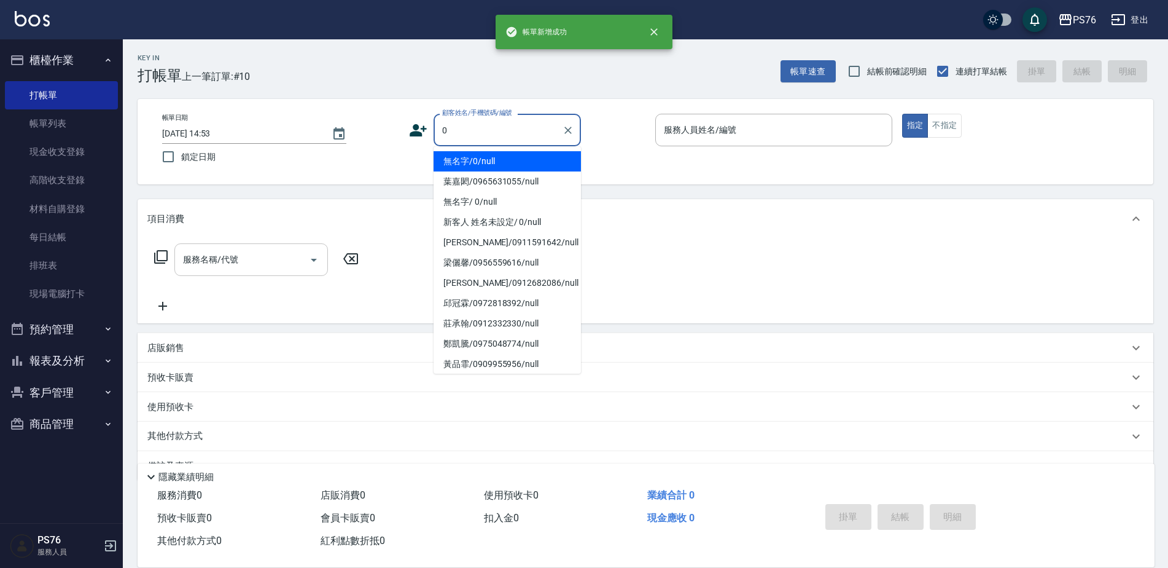
type input "無名字/0/null"
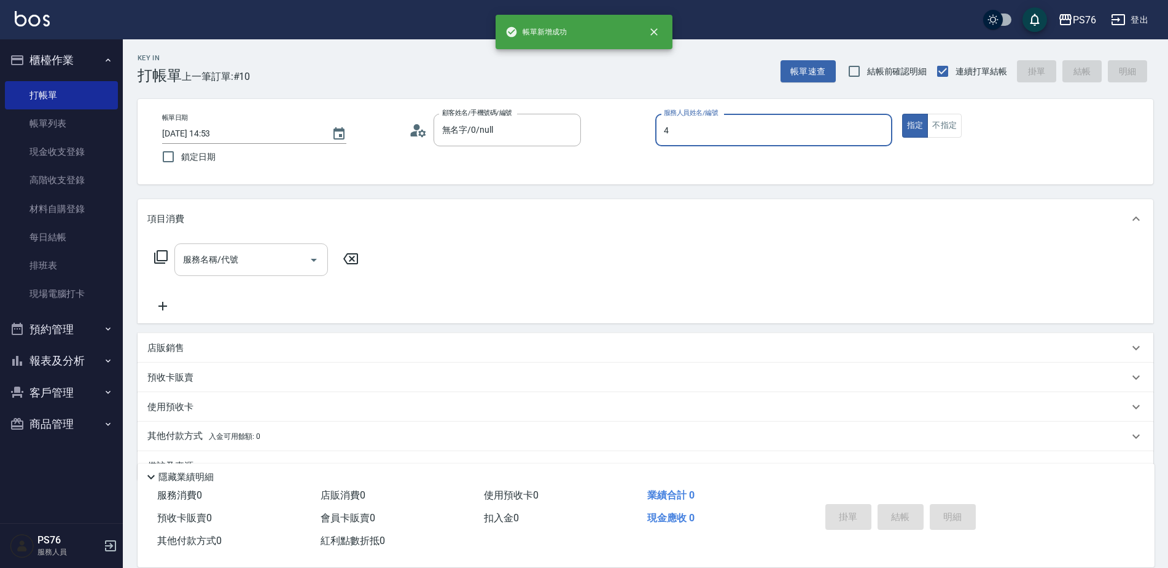
type input "[PERSON_NAME]-4"
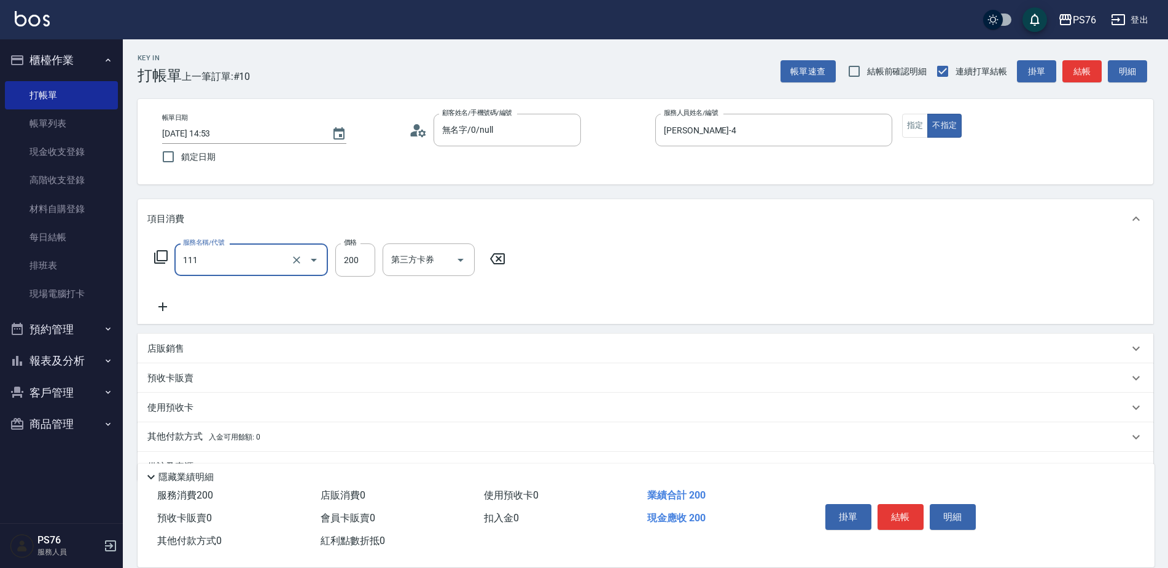
type input "200(111)"
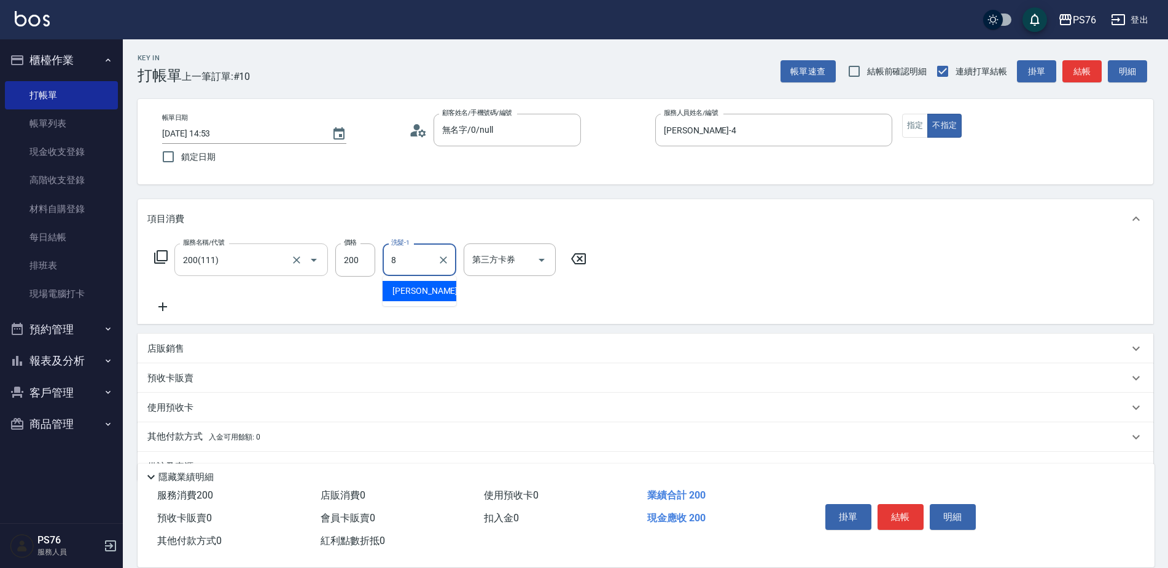
type input "[PERSON_NAME]-8"
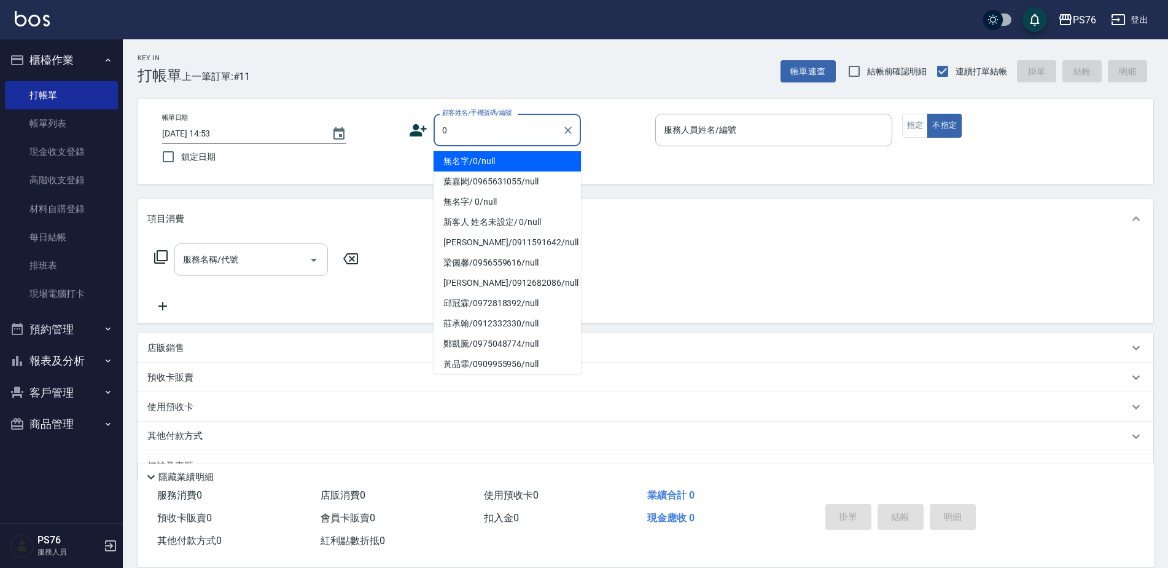
type input "無名字/0/null"
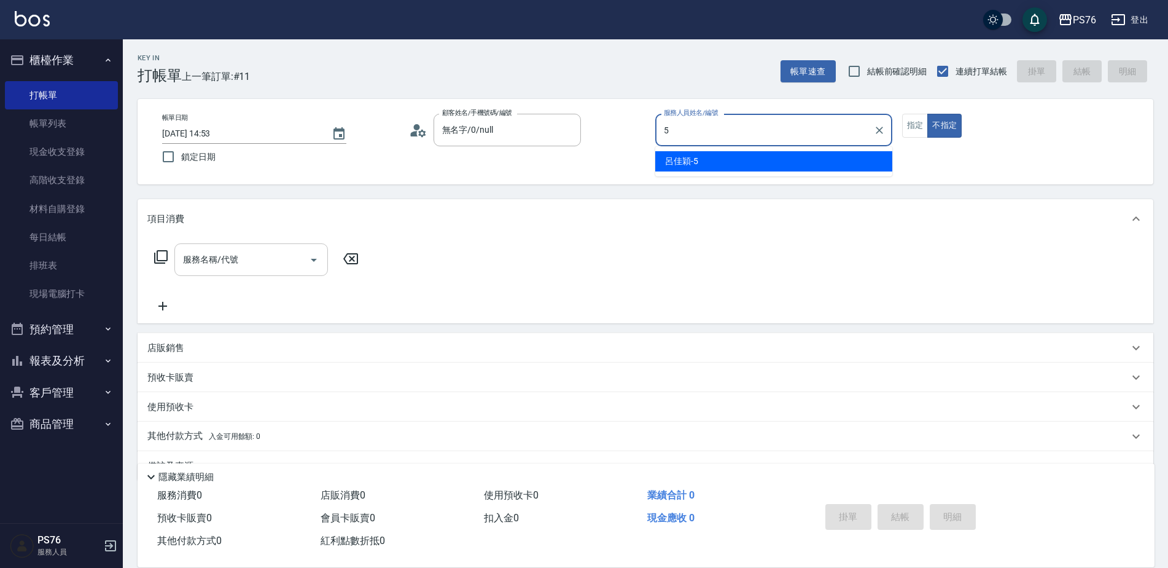
type input "[PERSON_NAME]-5"
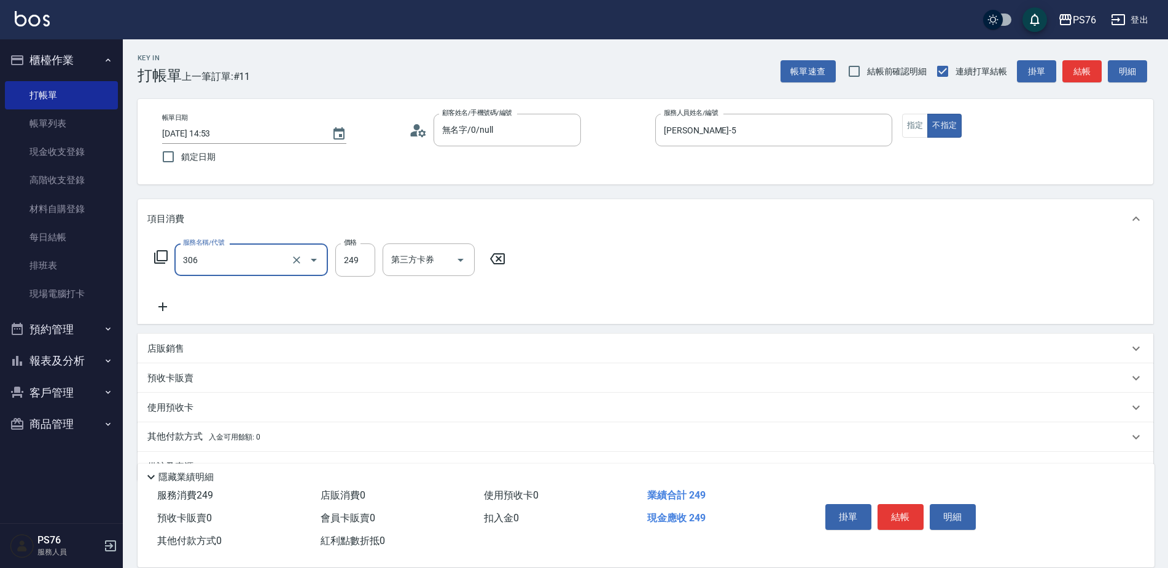
type input "剪髮(306)"
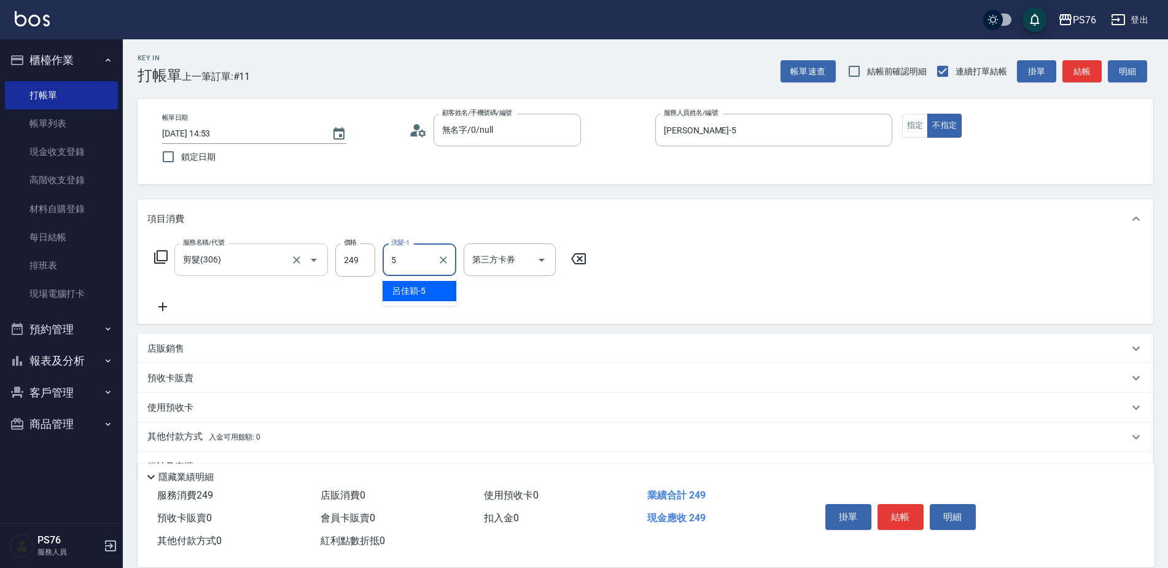
type input "[PERSON_NAME]-5"
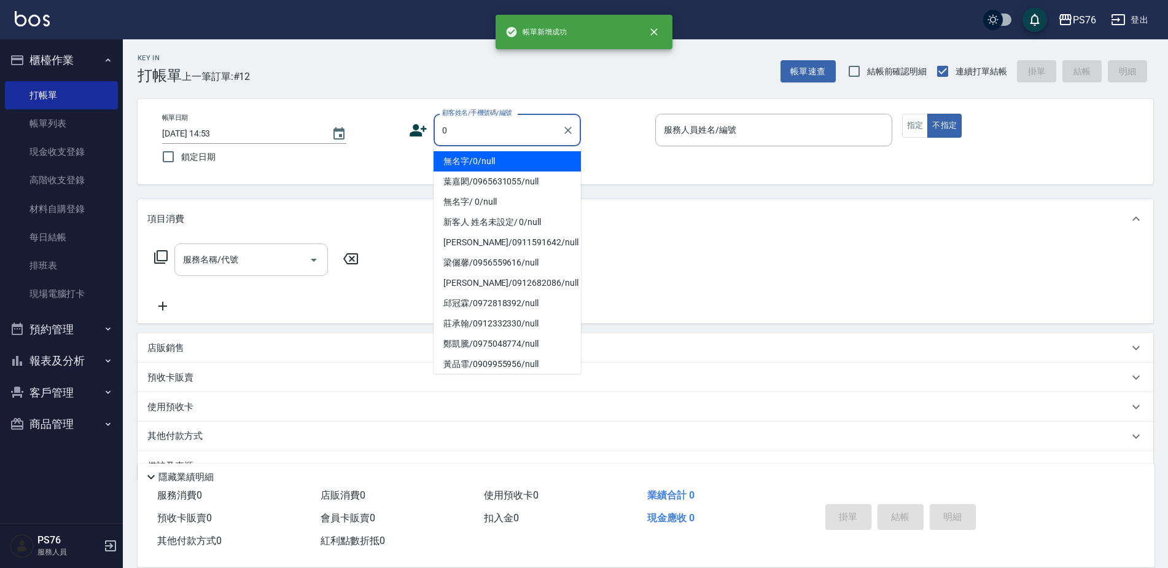
type input "無名字/0/null"
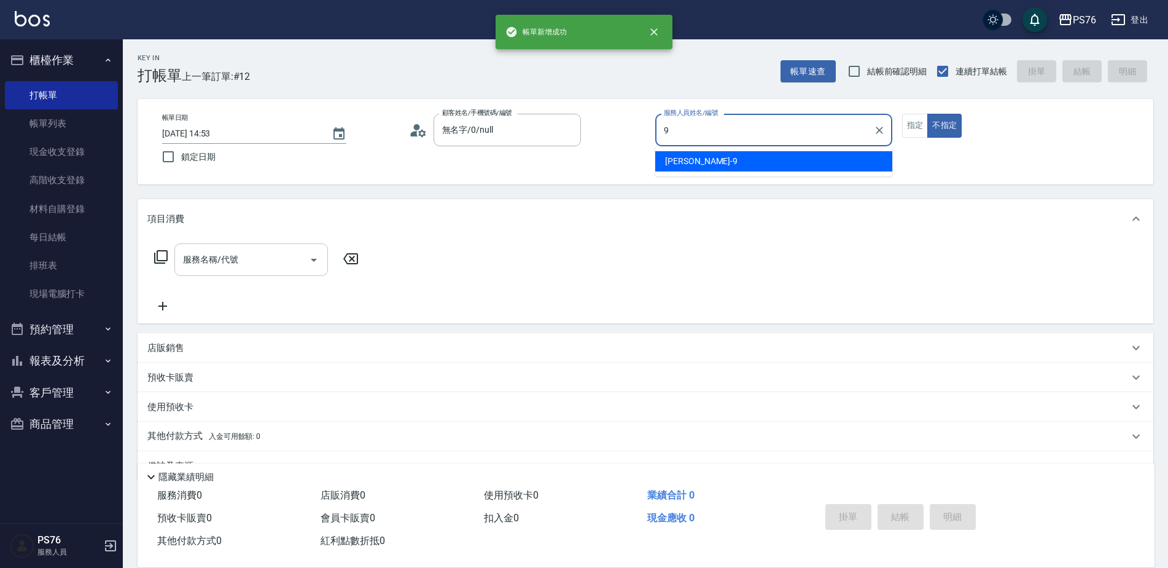
type input "[PERSON_NAME]-9"
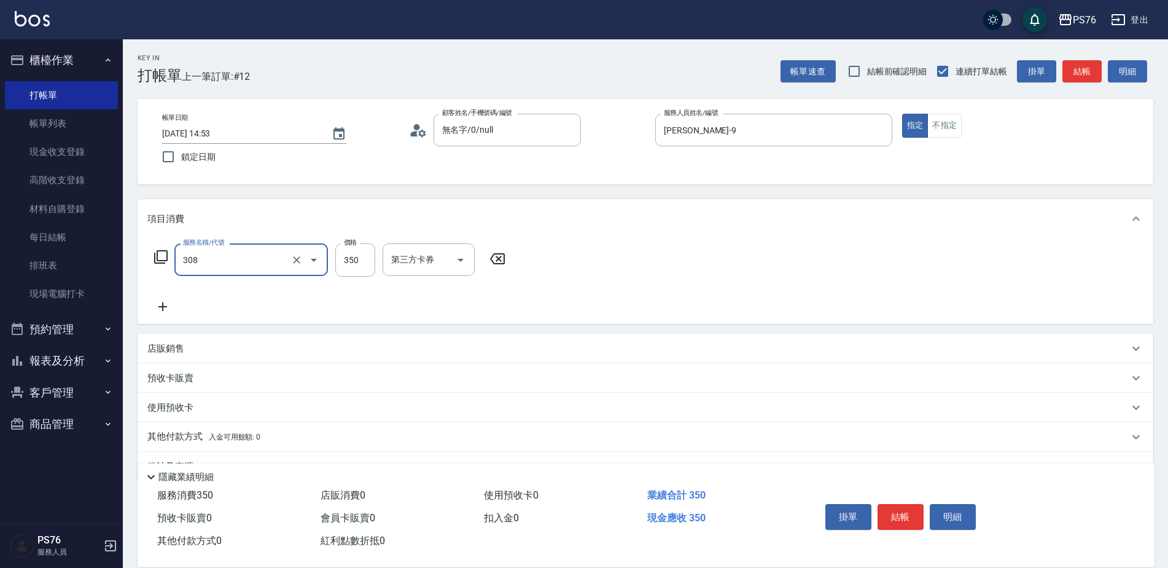
type input "洗+剪(308)"
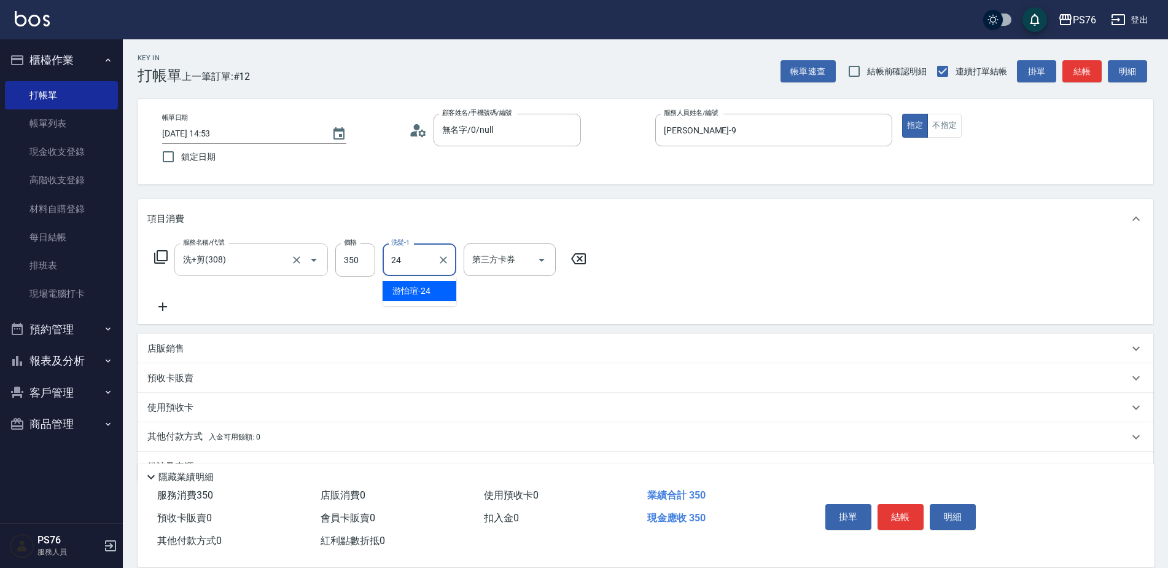
type input "游怡瑄-24"
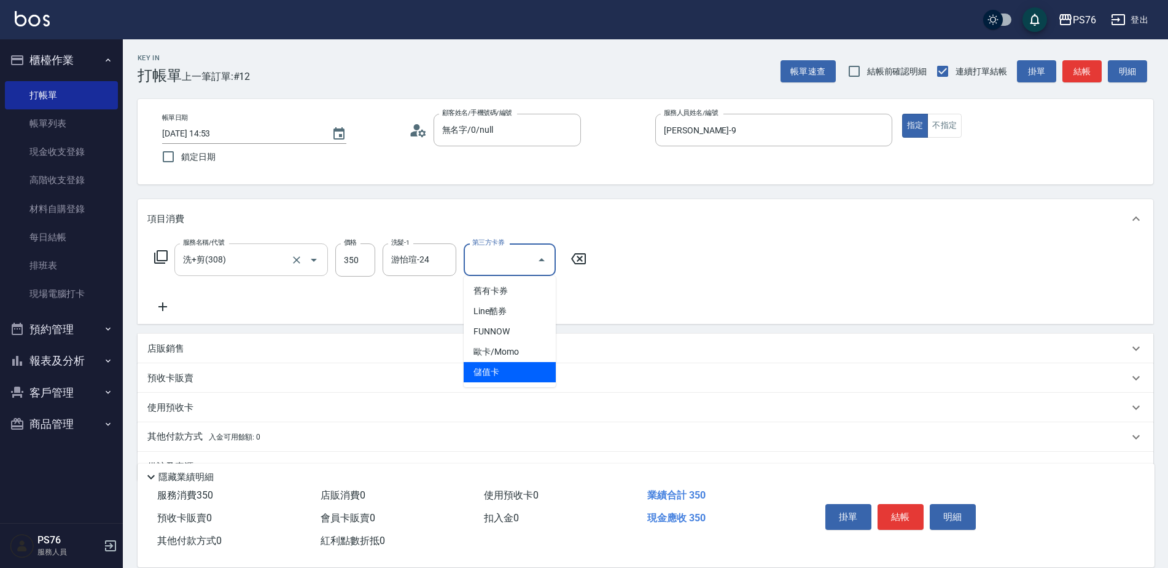
type input "儲值卡"
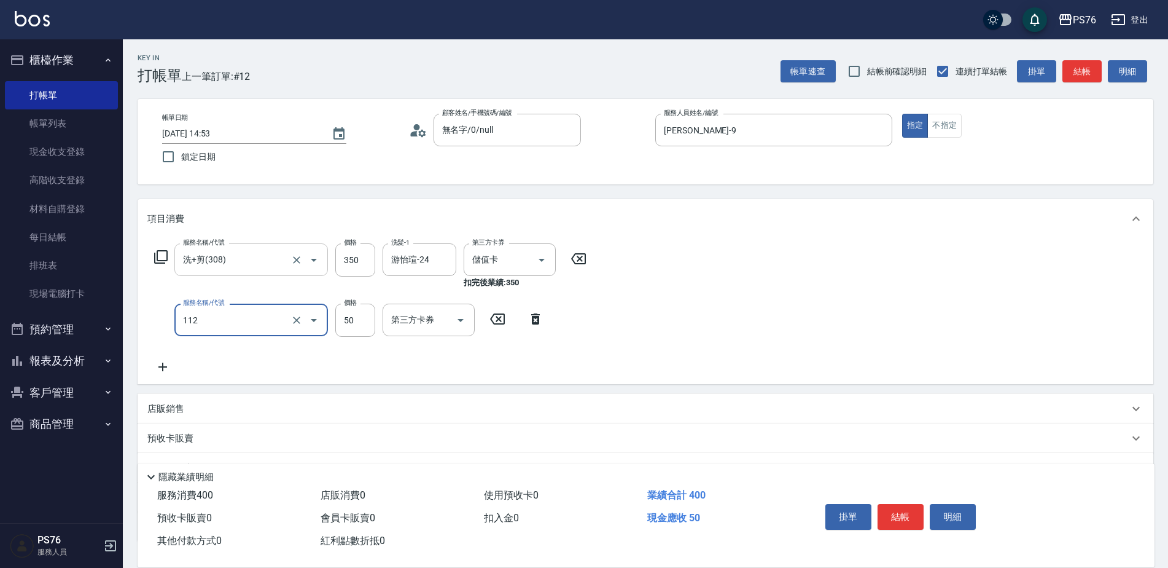
type input "精油50(112)"
type input "游怡瑄-24"
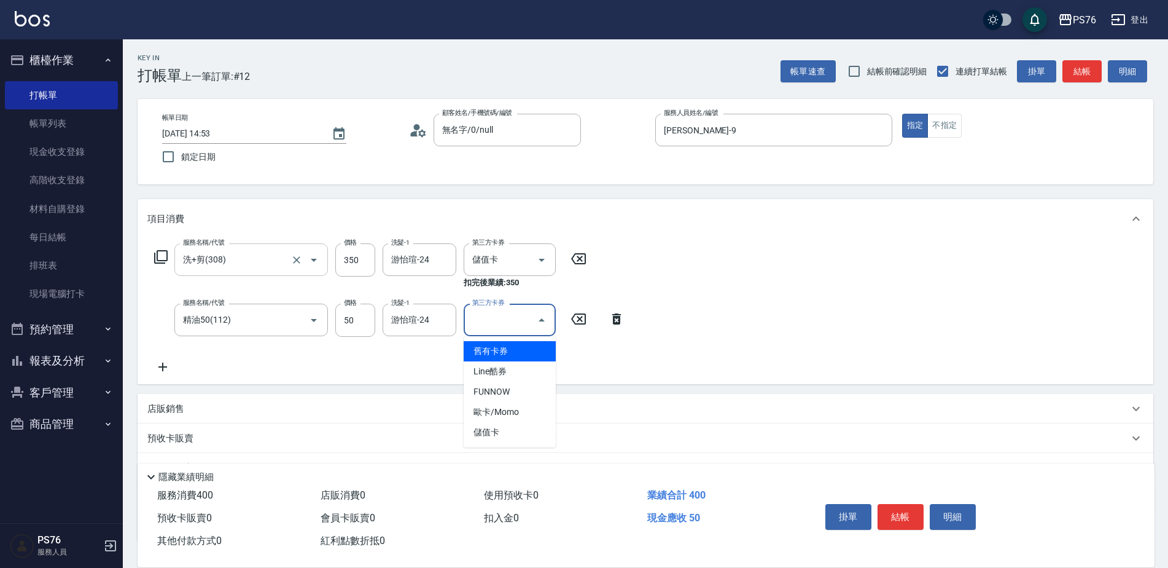
type input "儲值卡"
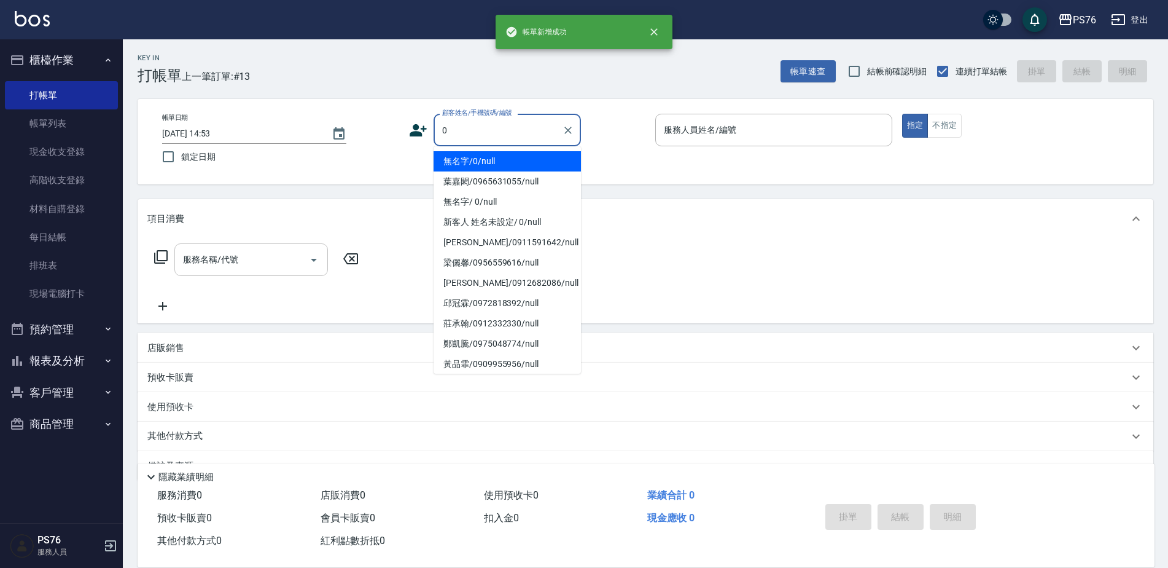
type input "無名字/0/null"
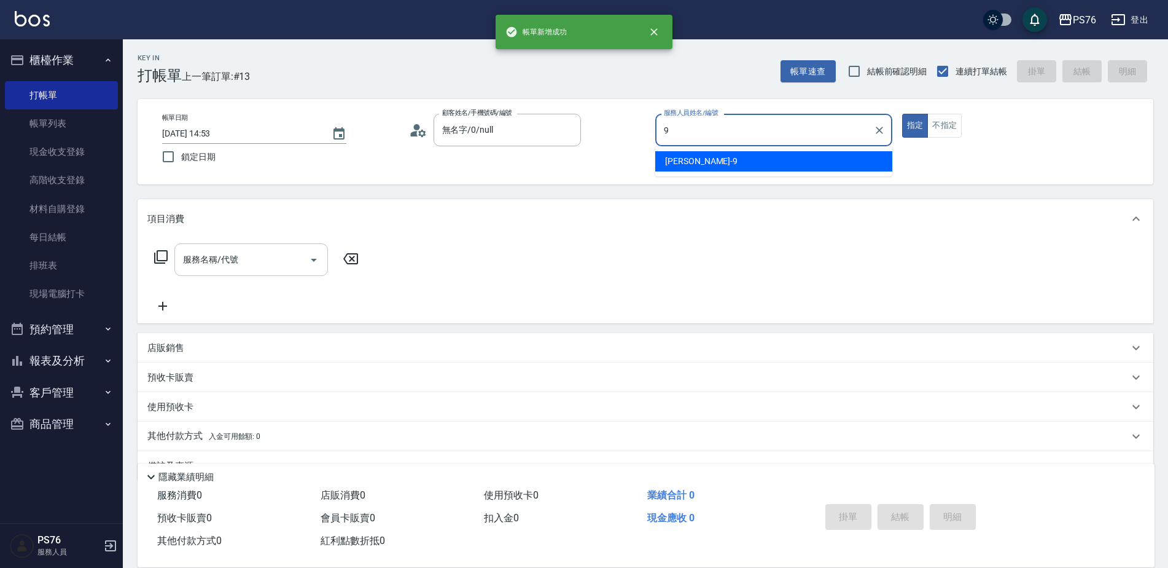
type input "[PERSON_NAME]-9"
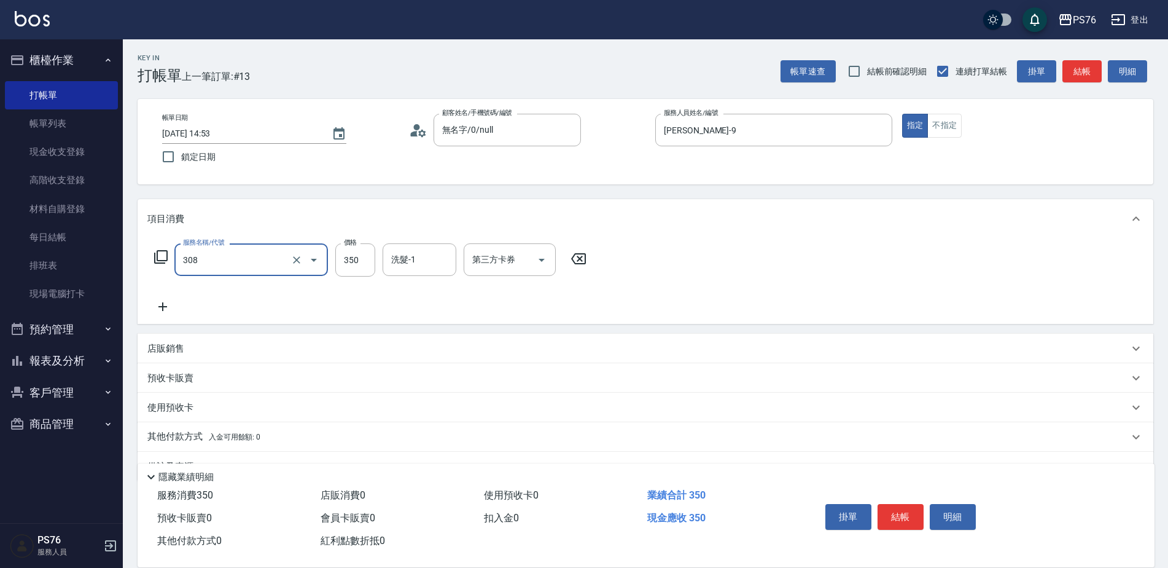
type input "洗+剪(308)"
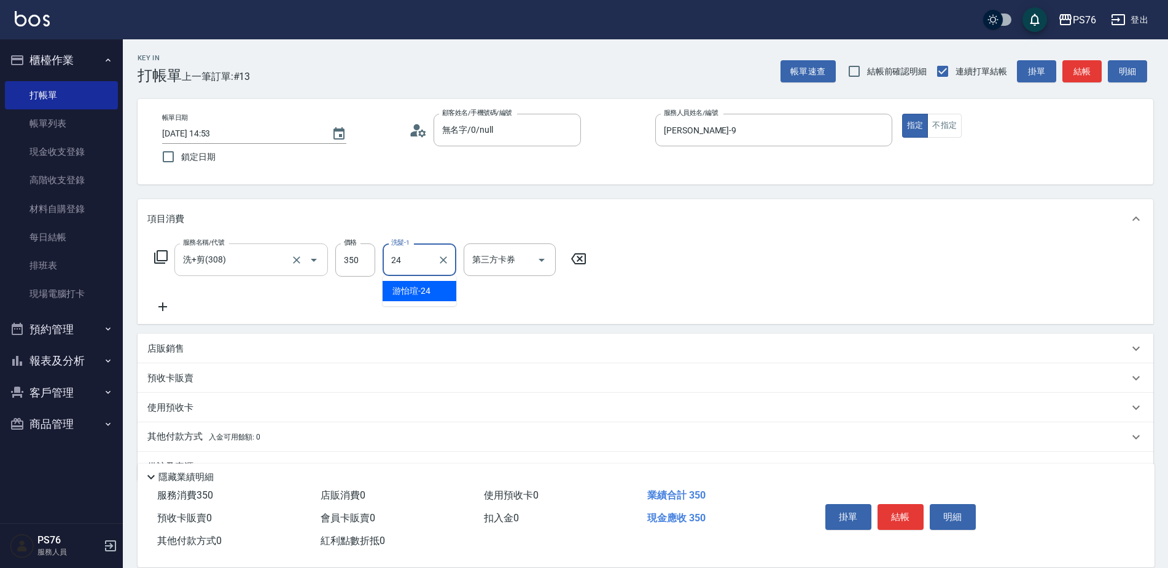
type input "游怡瑄-24"
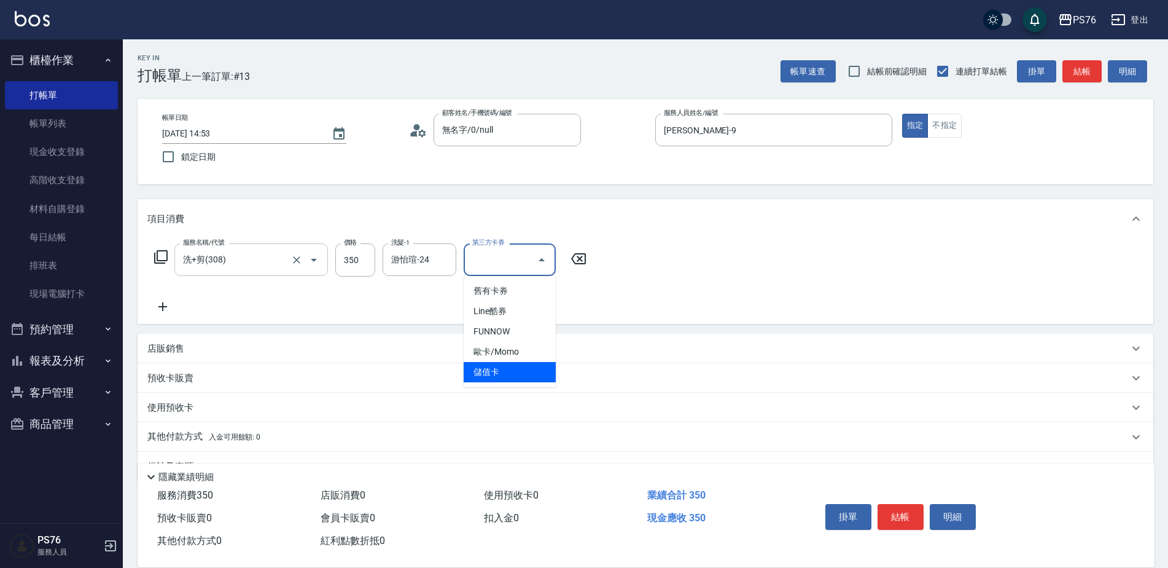
type input "儲值卡"
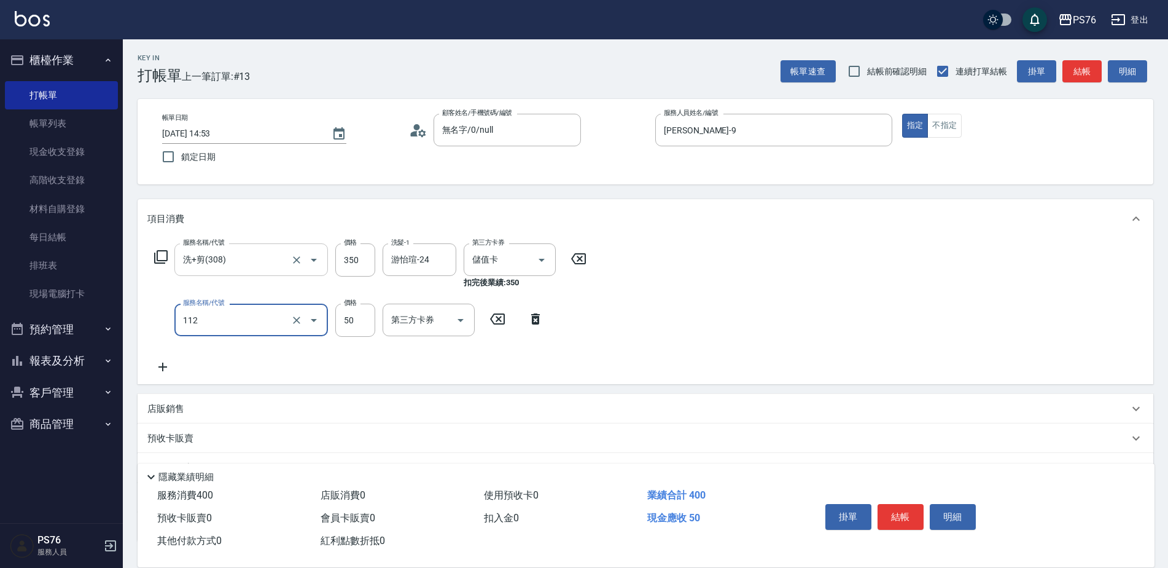
type input "精油50(112)"
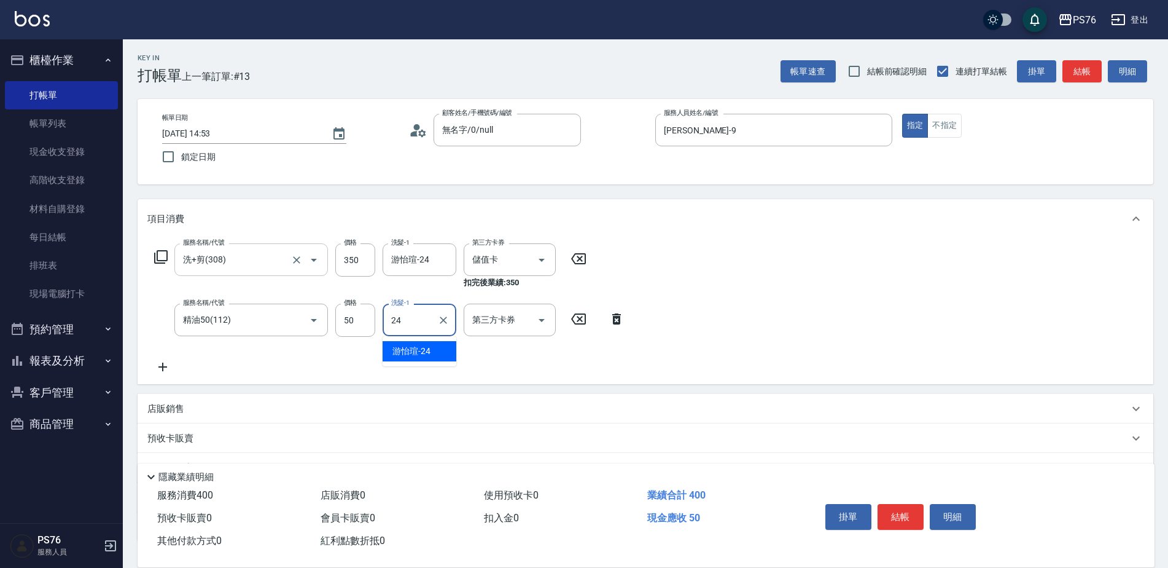
type input "游怡瑄-24"
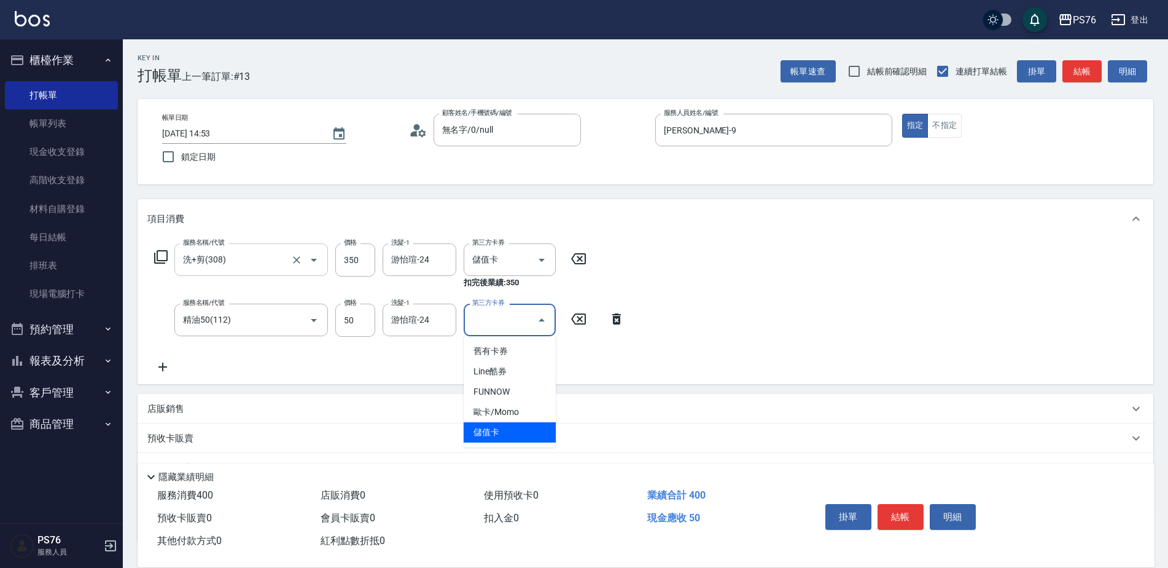
type input "儲值卡"
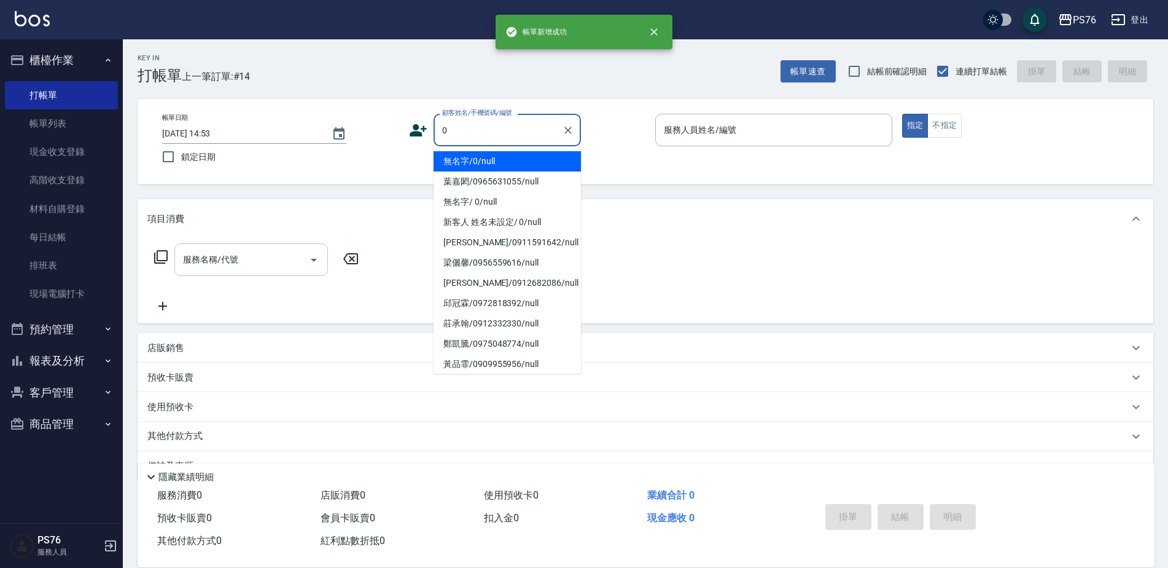
type input "無名字/0/null"
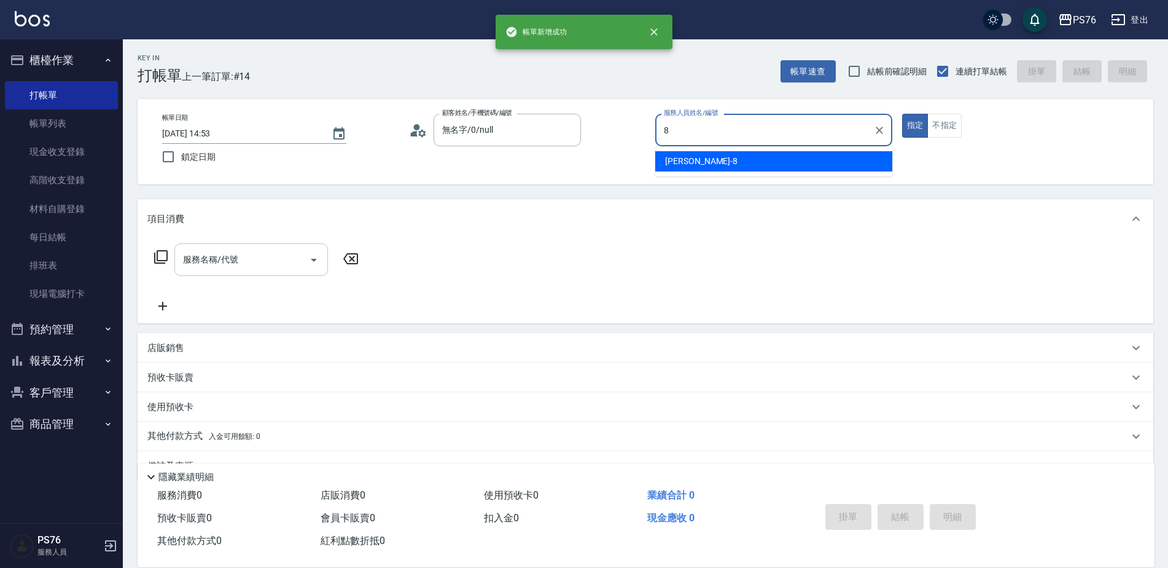
type input "[PERSON_NAME]-8"
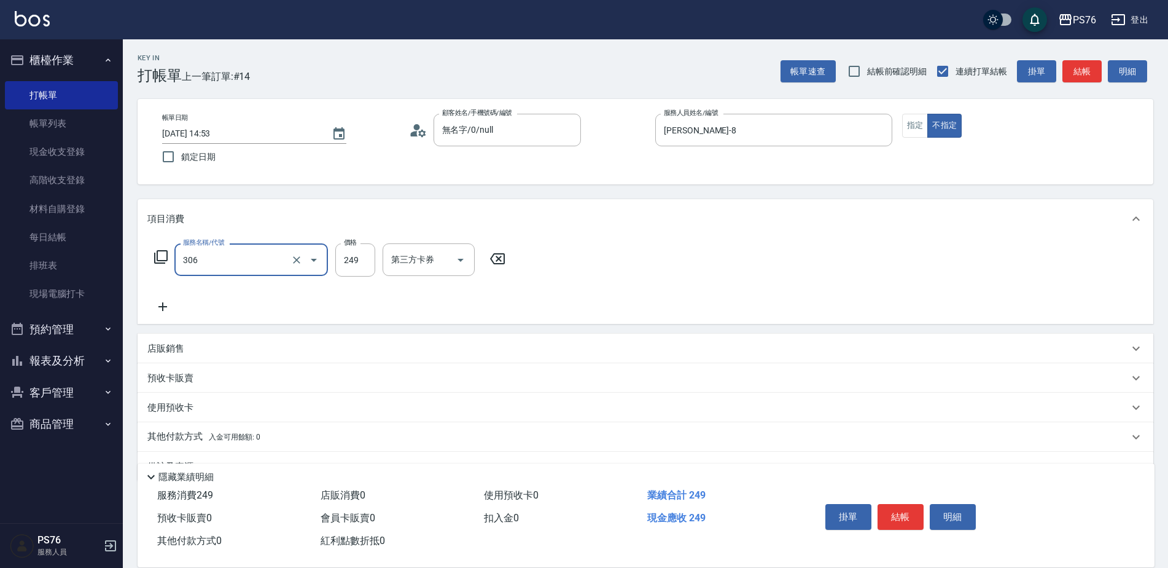
type input "剪髮(306)"
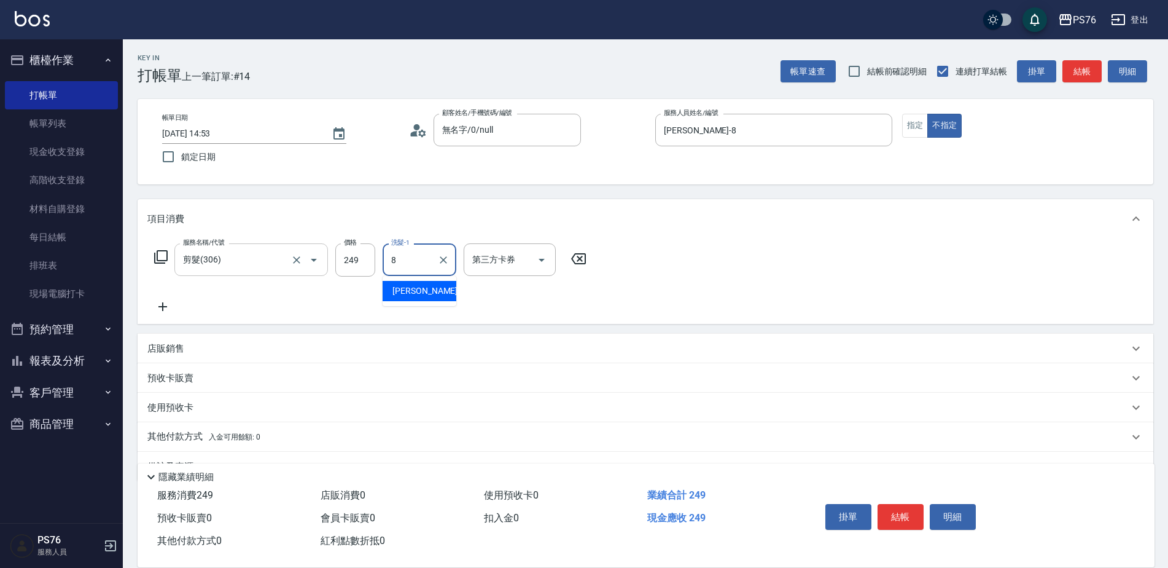
type input "[PERSON_NAME]-8"
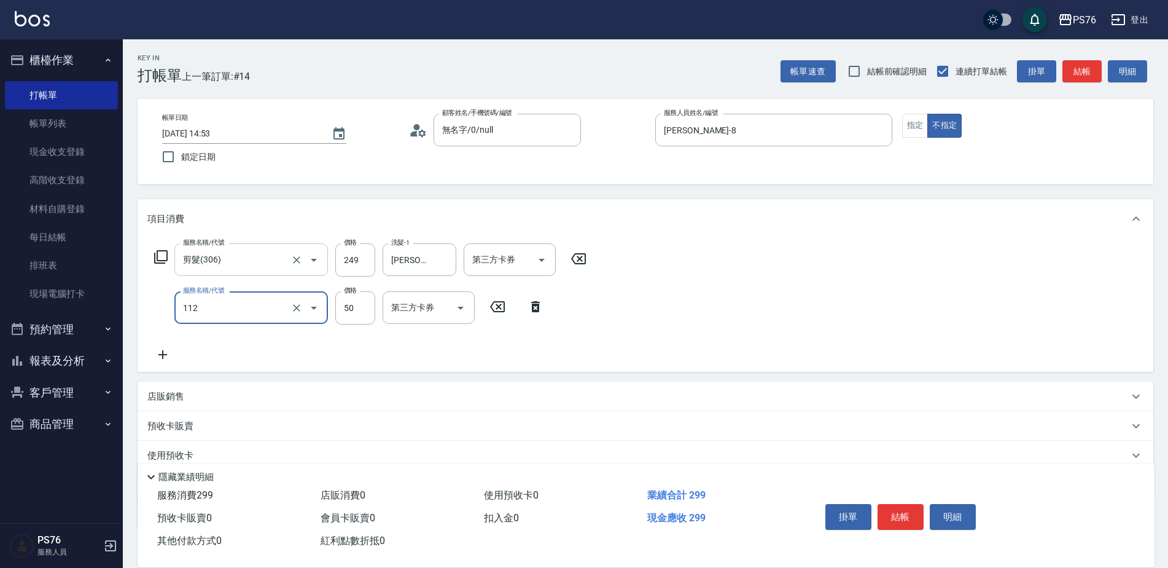
type input "精油50(112)"
type input "9"
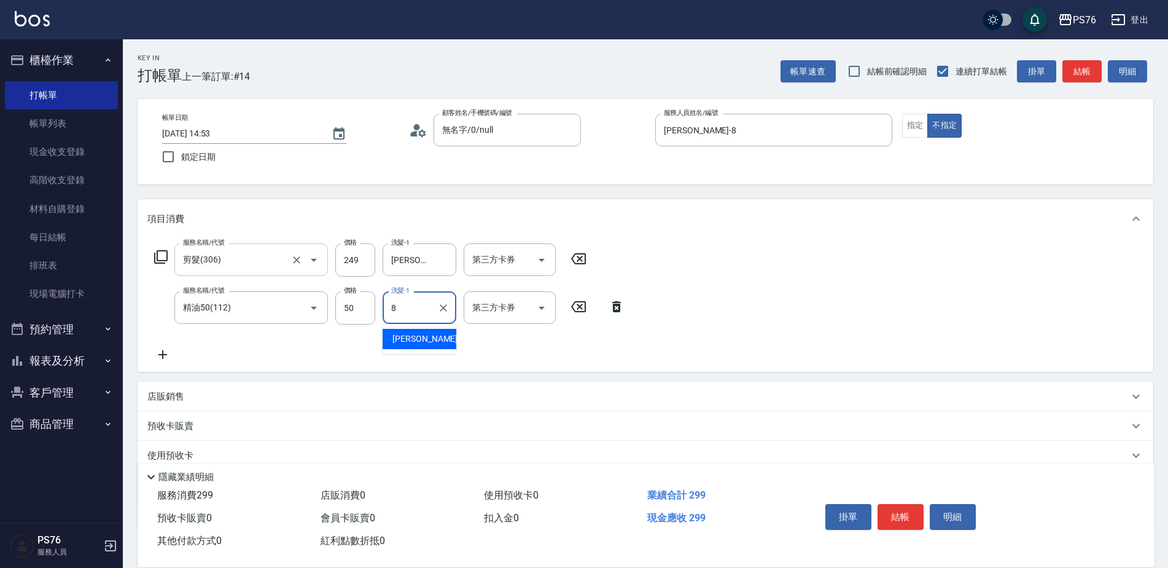
type input "[PERSON_NAME]-8"
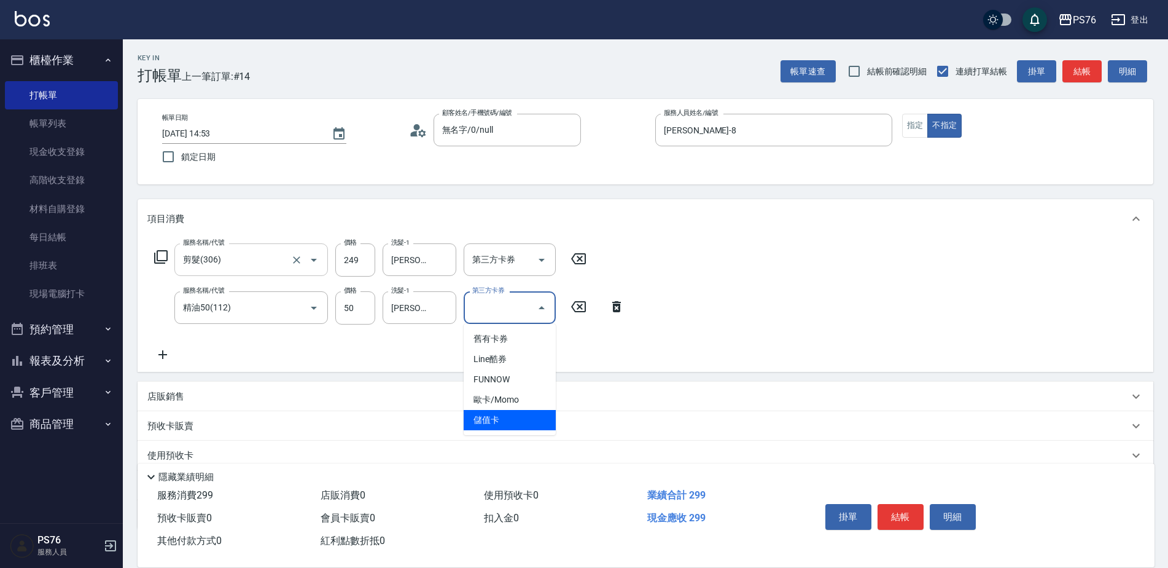
type input "儲值卡"
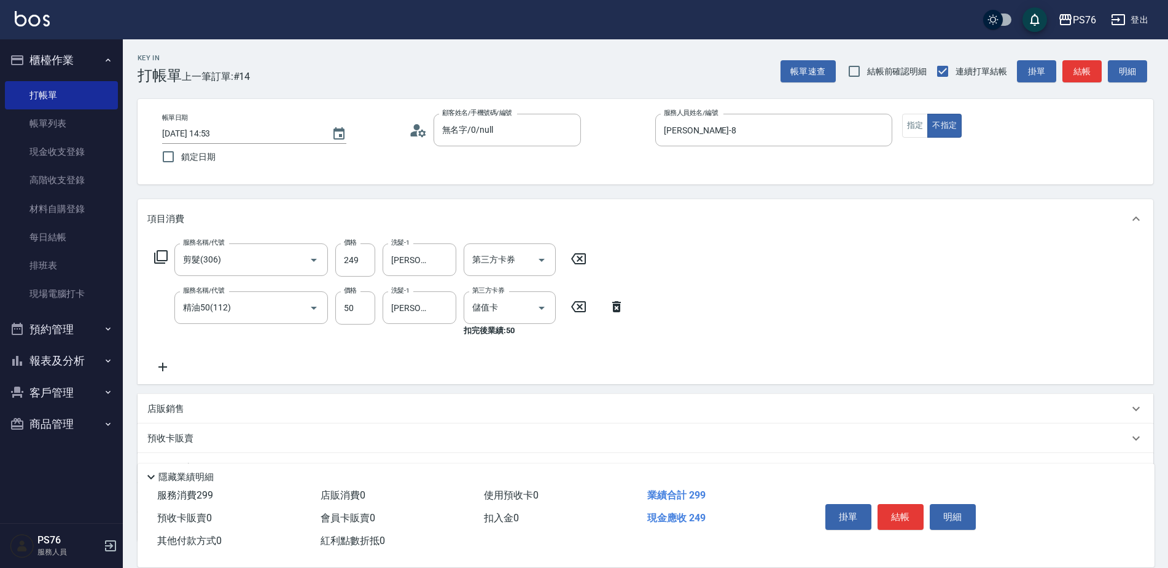
click at [512, 241] on div "服務名稱/代號 剪髮(306) 服務名稱/代號 價格 249 價格 洗髮-1 韓[PERSON_NAME]-8 洗髮-1 第三方卡券 第三方卡券 服務名稱/代…" at bounding box center [646, 311] width 1016 height 146
click at [517, 267] on input "第三方卡券" at bounding box center [500, 260] width 63 height 22
click at [522, 376] on span "儲值卡" at bounding box center [510, 372] width 92 height 20
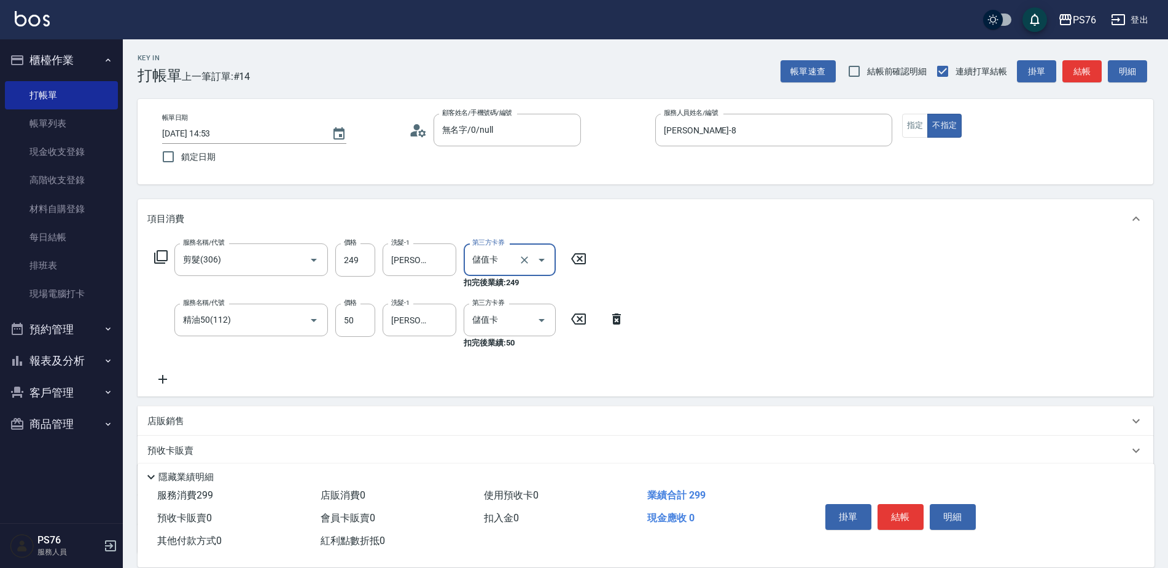
type input "儲值卡"
click at [883, 510] on button "結帳" at bounding box center [901, 517] width 46 height 26
